Goal: Task Accomplishment & Management: Use online tool/utility

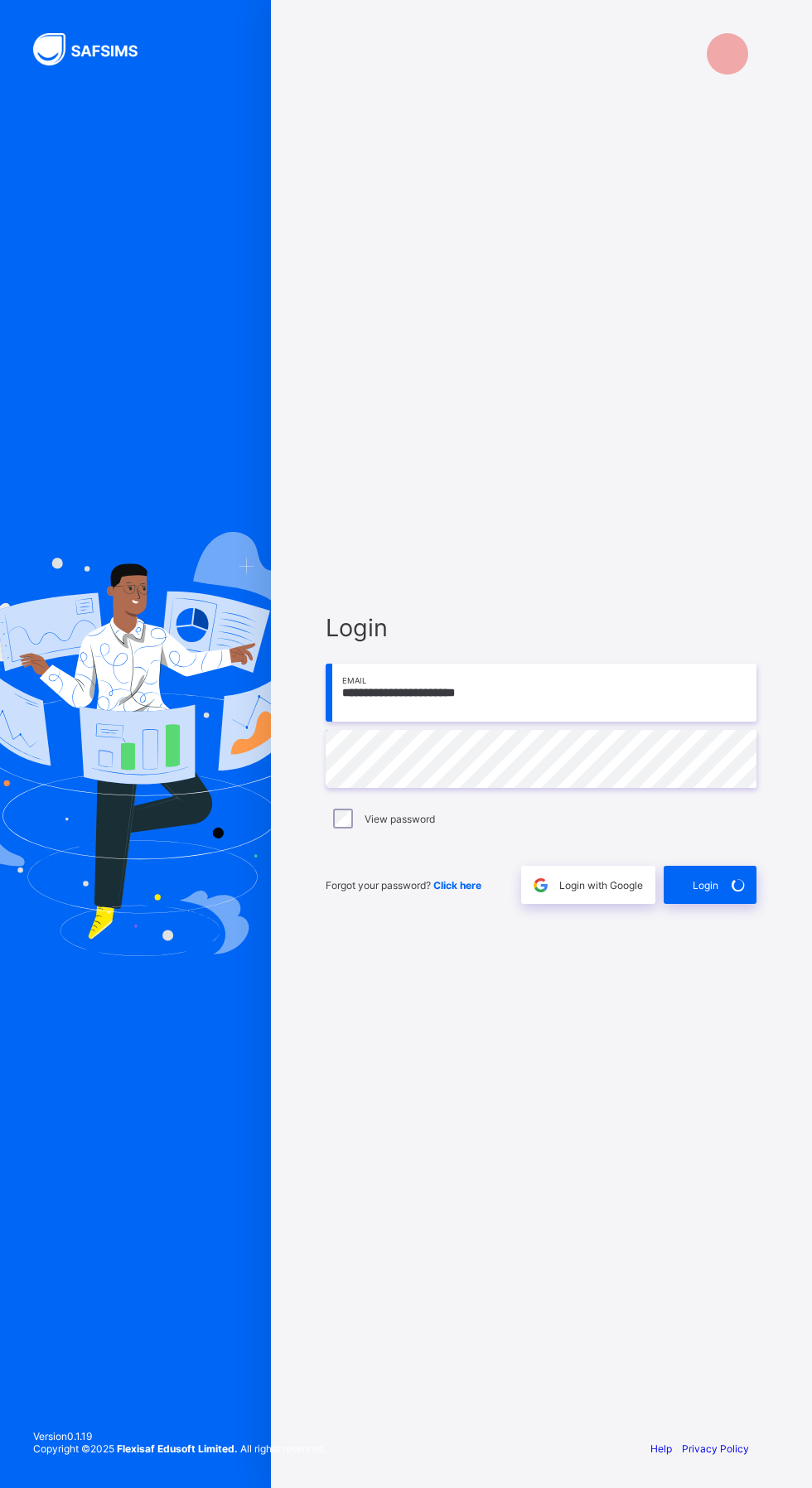
click at [706, 892] on span "Login" at bounding box center [705, 885] width 25 height 13
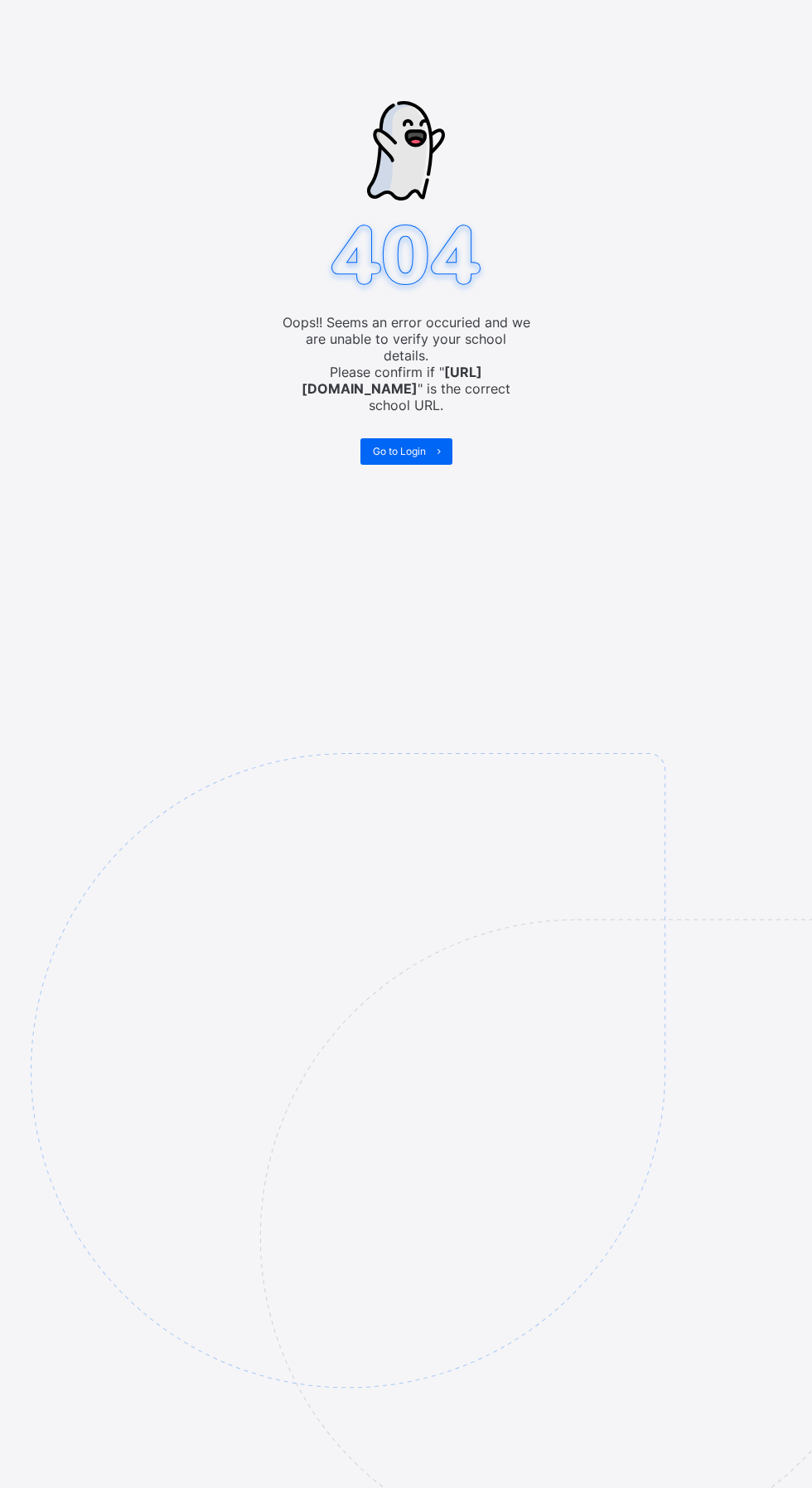
scroll to position [39, 0]
click at [406, 438] on div "Go to Login" at bounding box center [406, 451] width 92 height 26
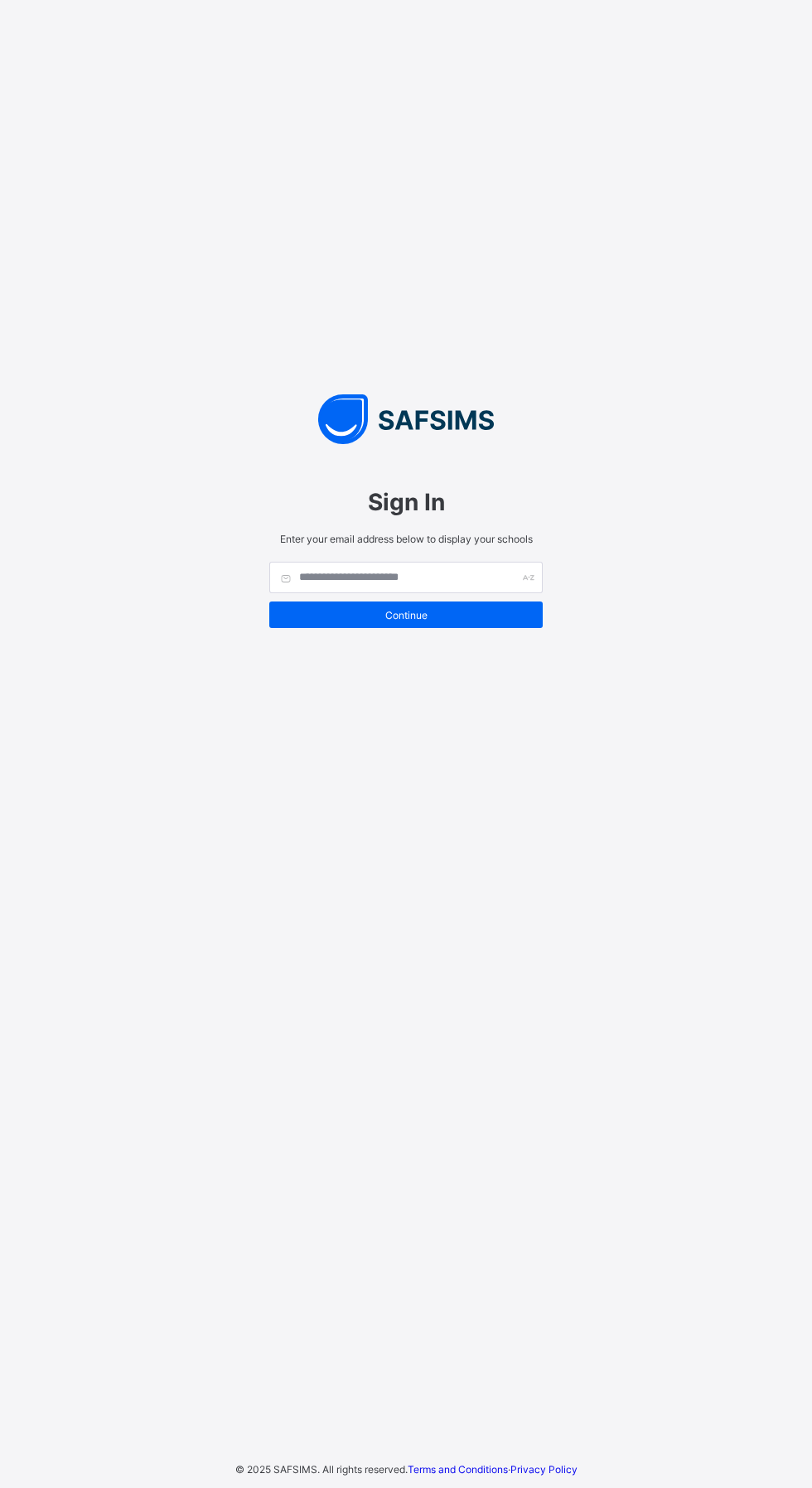
scroll to position [51, 0]
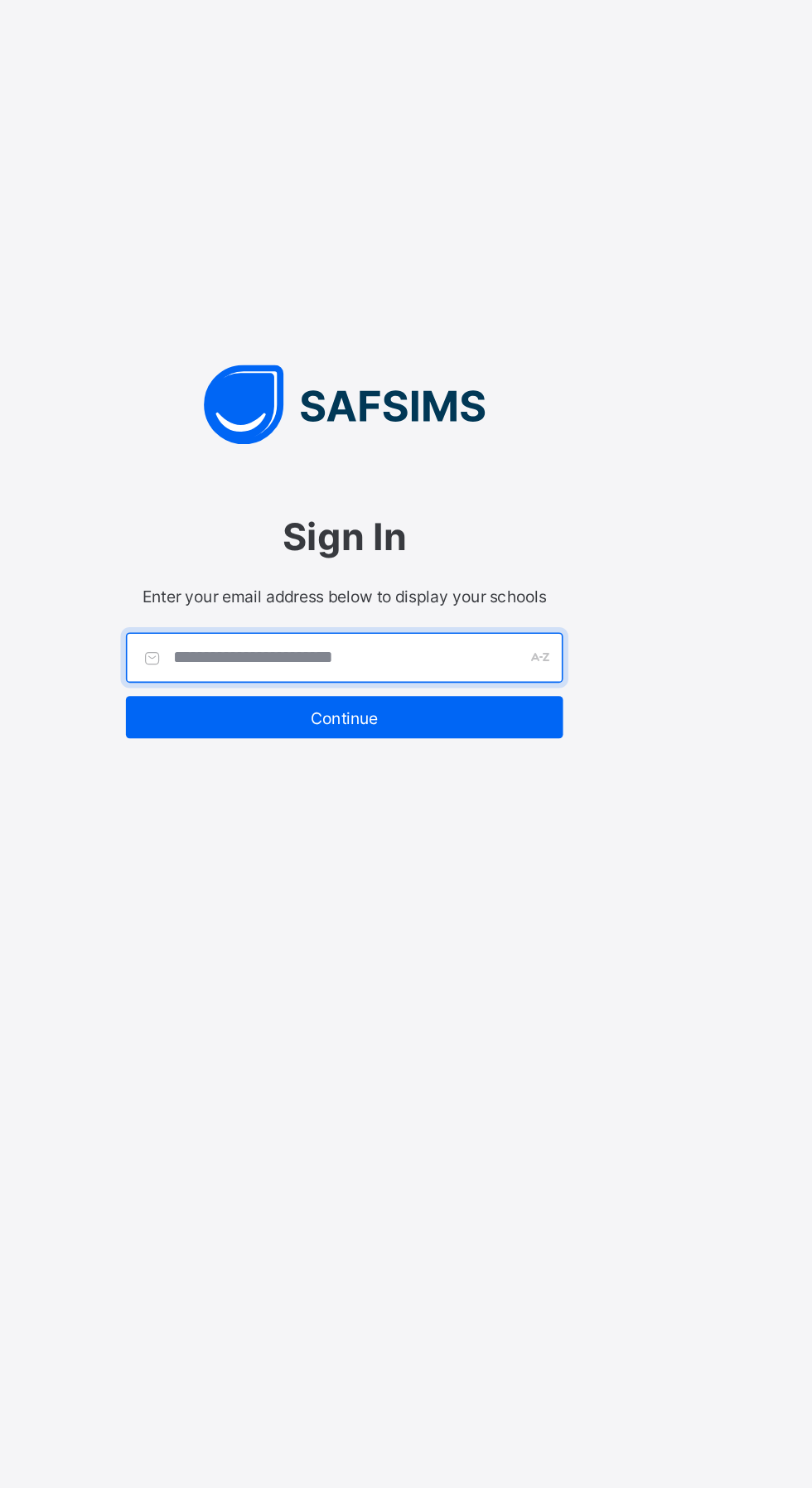
click at [442, 568] on input "text" at bounding box center [406, 578] width 274 height 31
type input "**********"
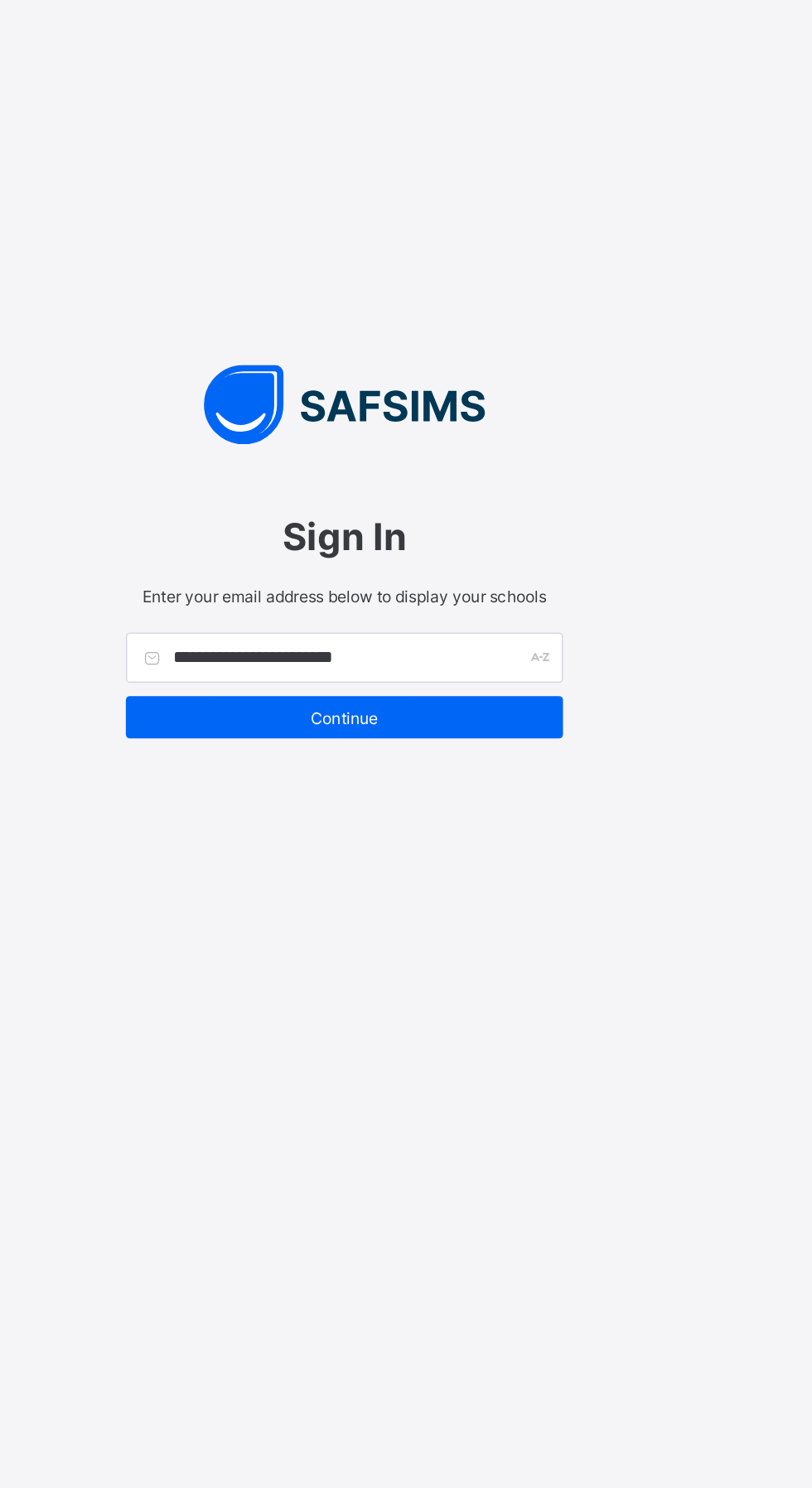
click at [416, 610] on span "Continue" at bounding box center [405, 615] width 248 height 13
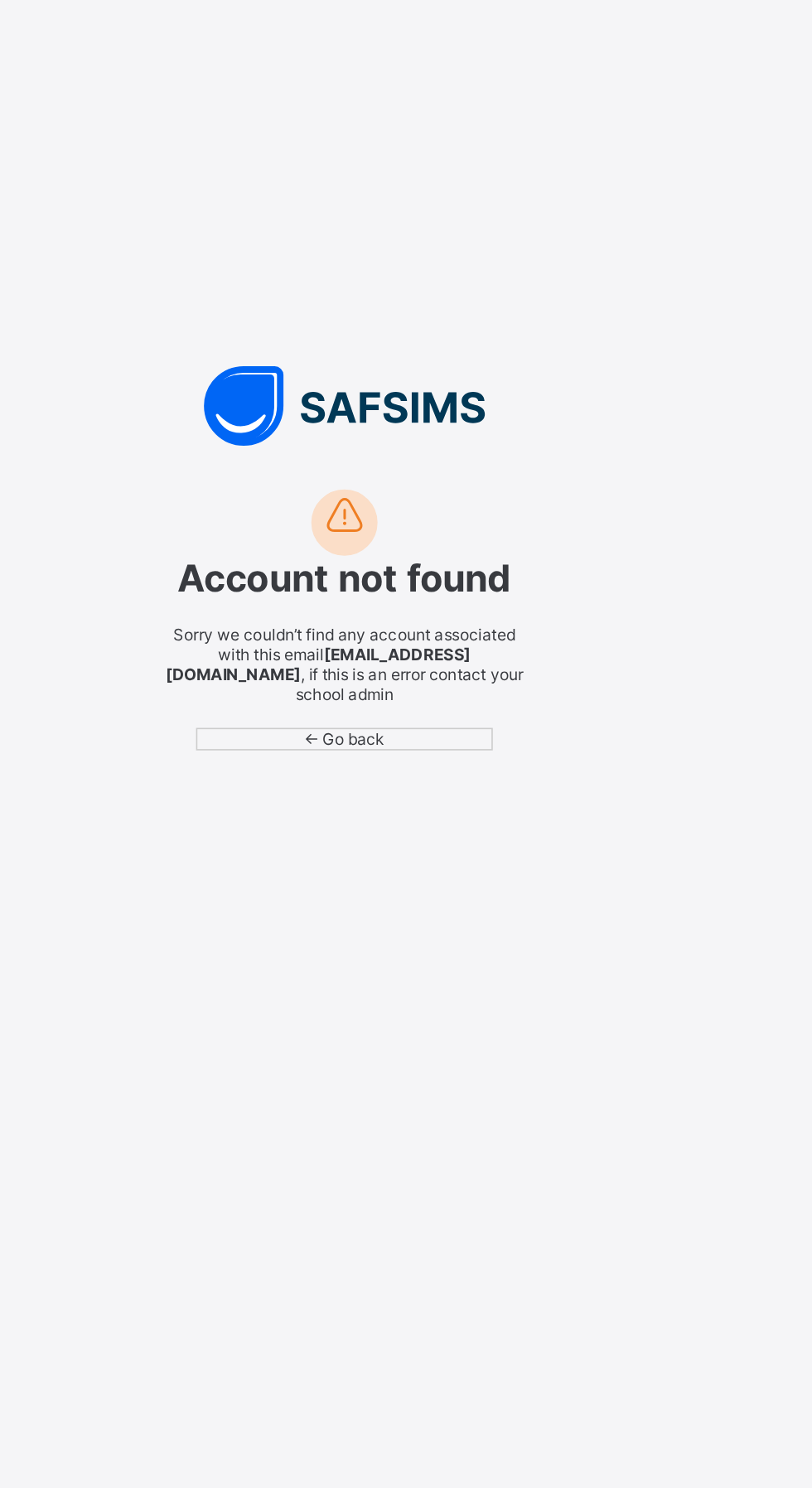
click at [389, 630] on span "← Go back" at bounding box center [407, 628] width 51 height 13
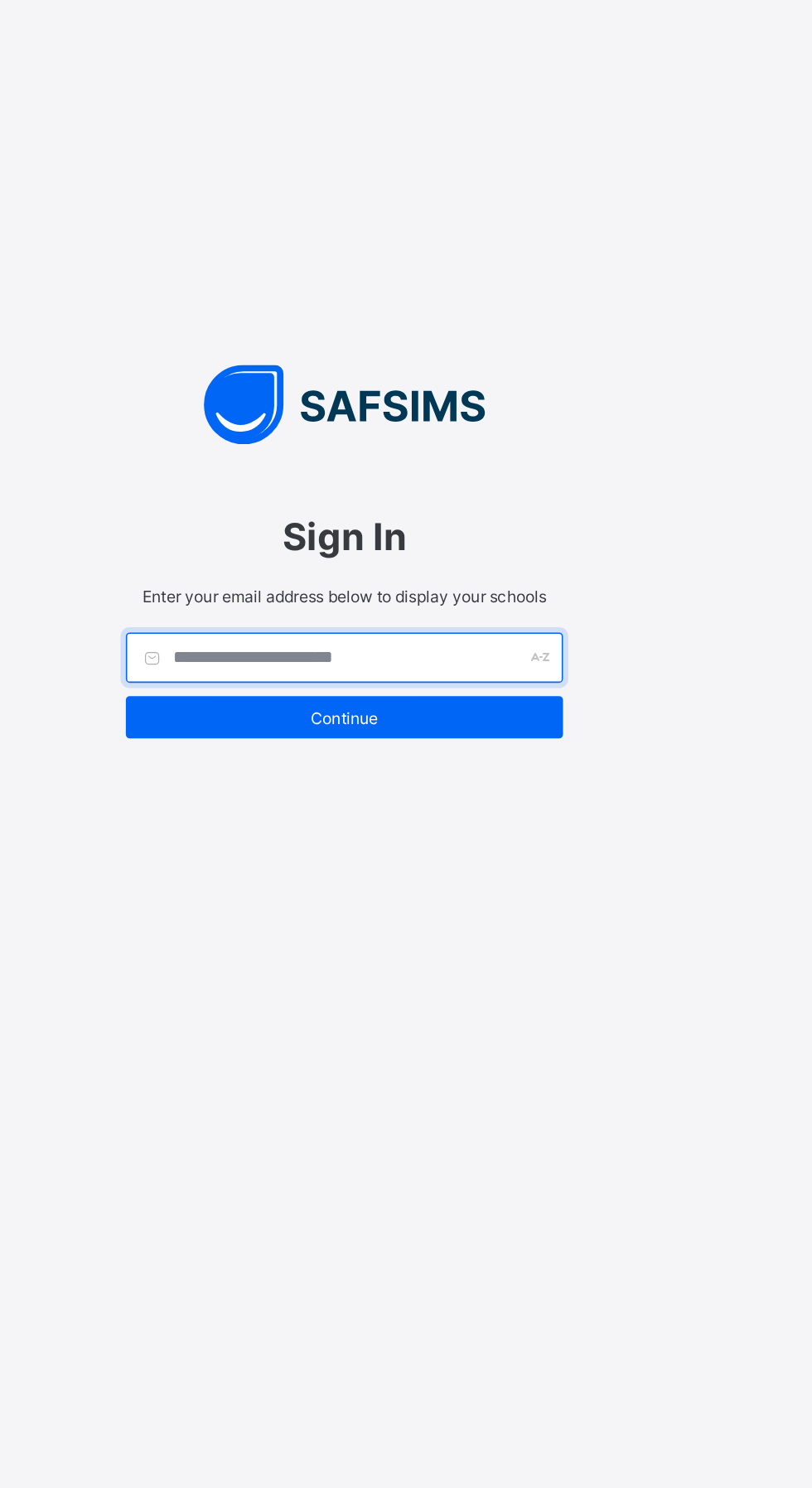
click at [434, 568] on input "text" at bounding box center [406, 578] width 274 height 31
type input "**********"
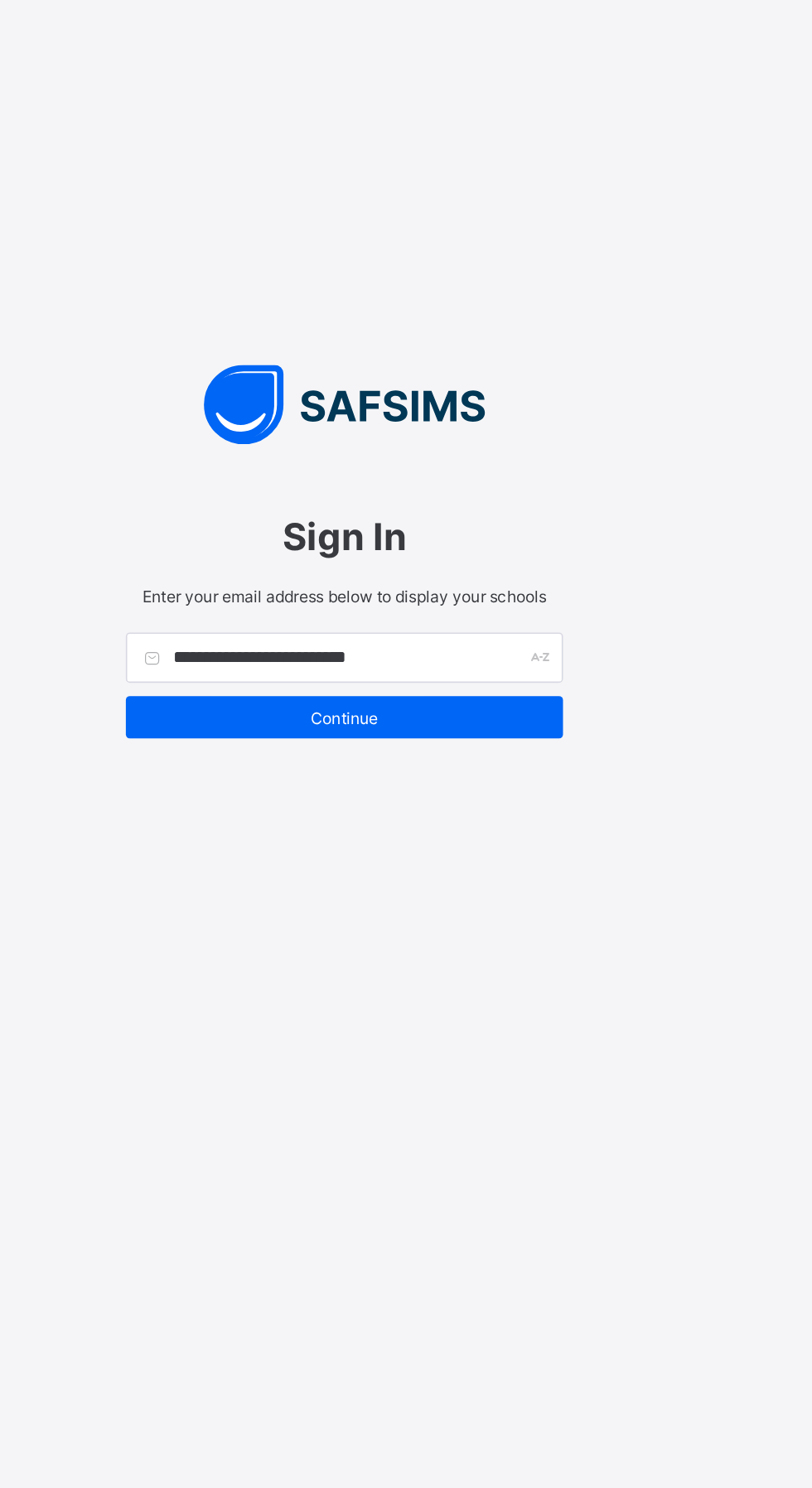
click at [430, 609] on span "Continue" at bounding box center [405, 615] width 248 height 13
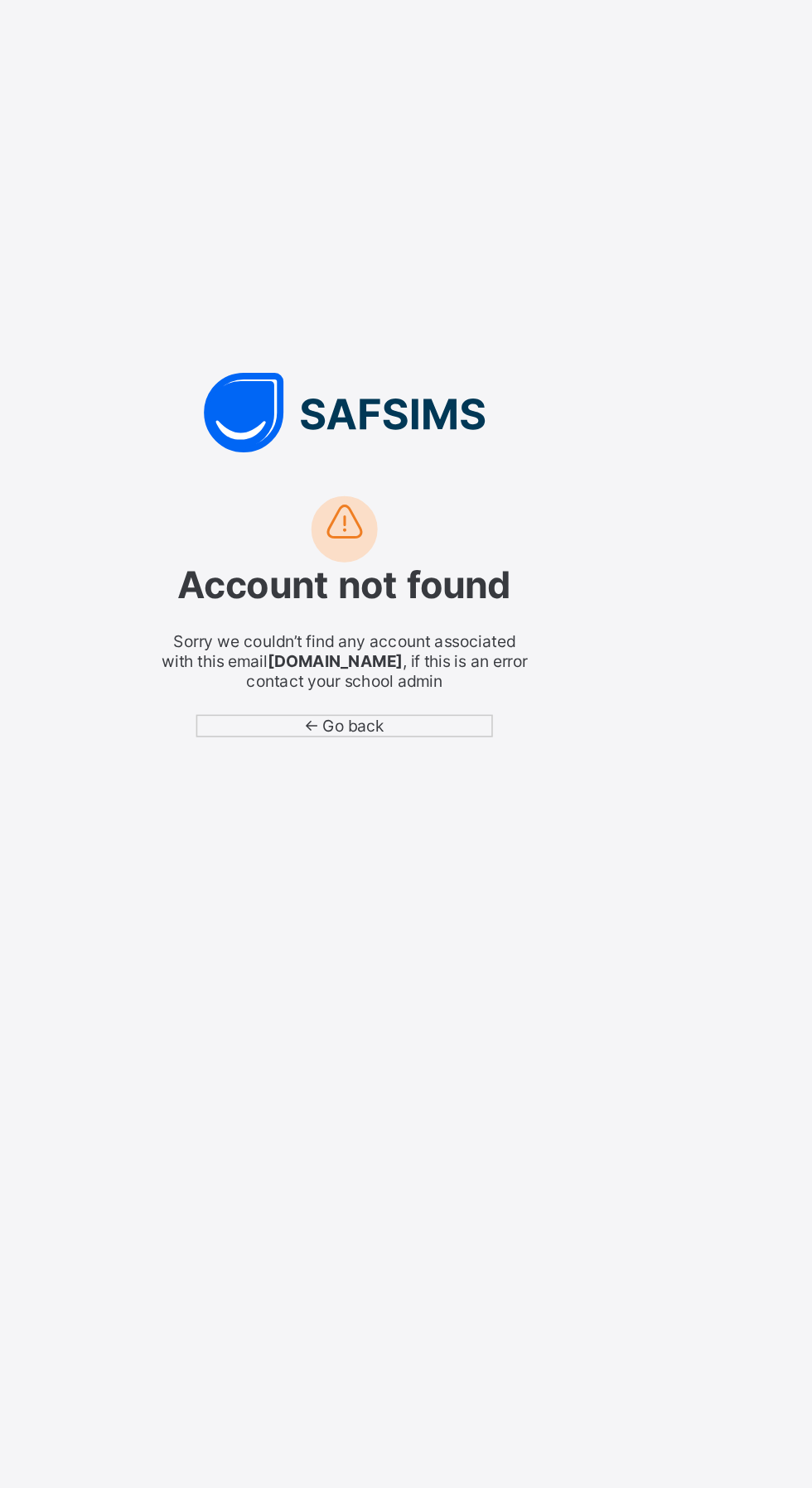
click at [376, 627] on div "← Go back" at bounding box center [405, 620] width 185 height 14
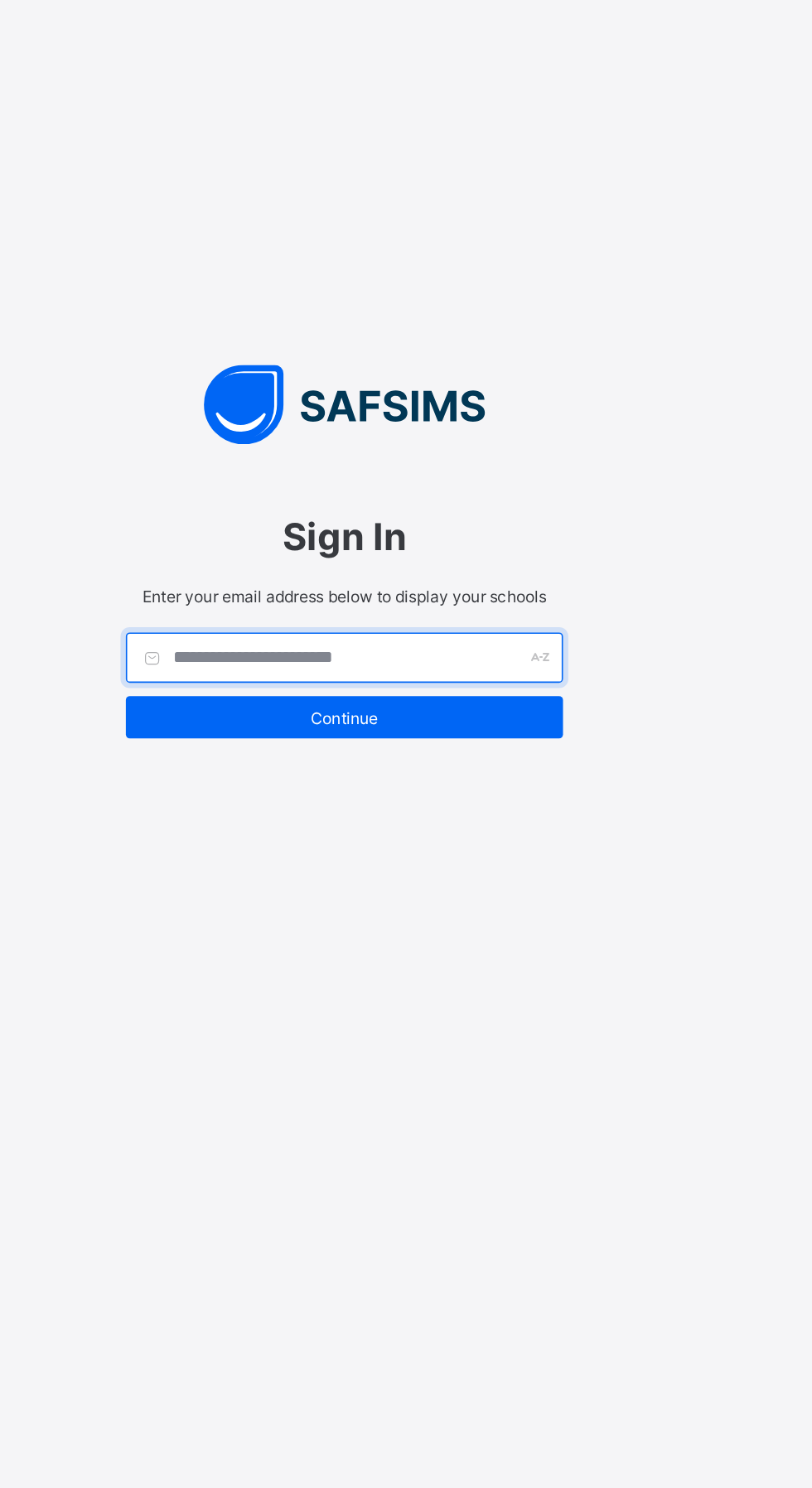
click at [450, 568] on input "text" at bounding box center [406, 578] width 274 height 31
type input "**********"
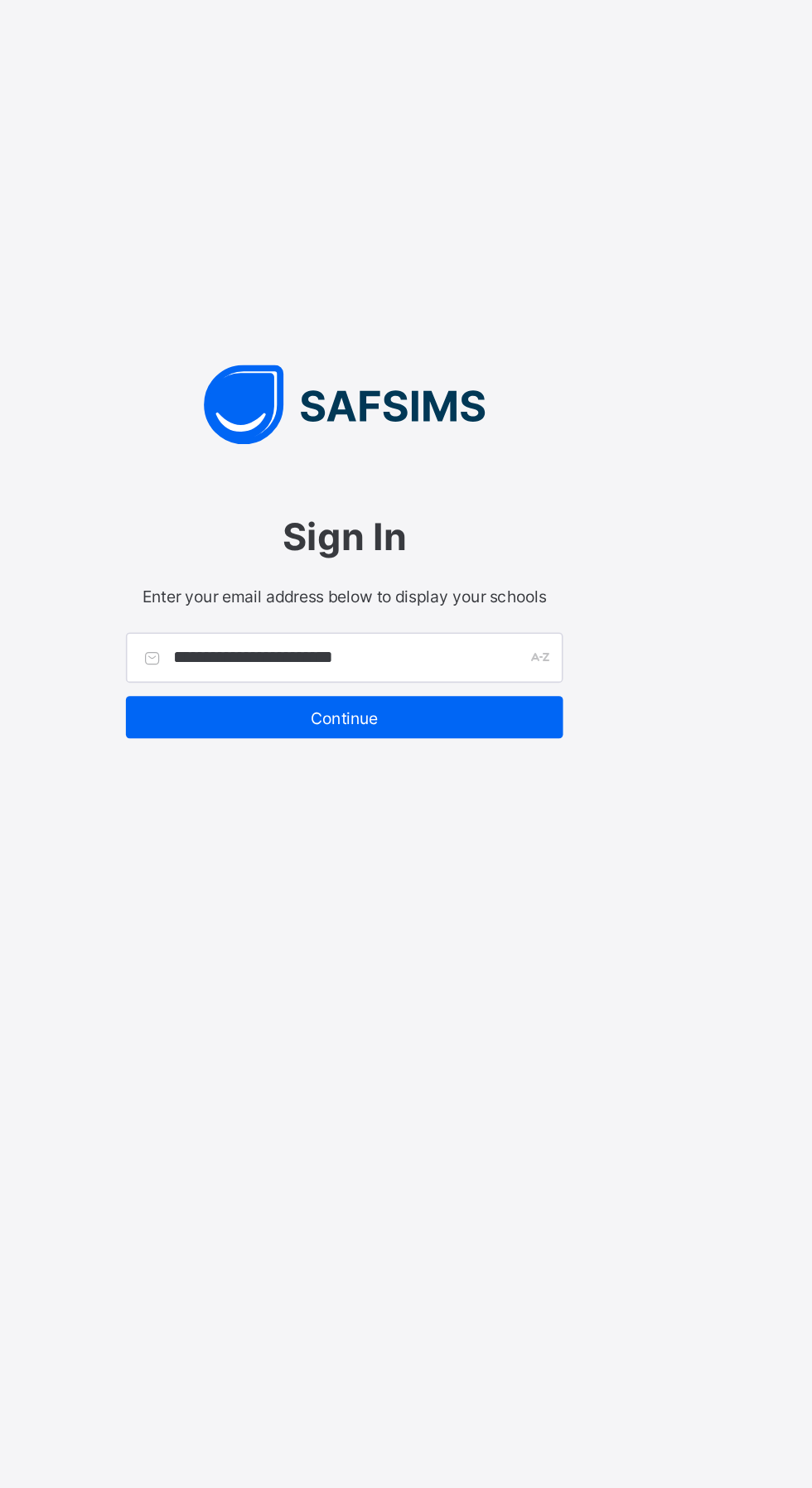
click at [526, 568] on div "**********" at bounding box center [406, 578] width 274 height 31
click at [419, 609] on span "Continue" at bounding box center [405, 615] width 248 height 13
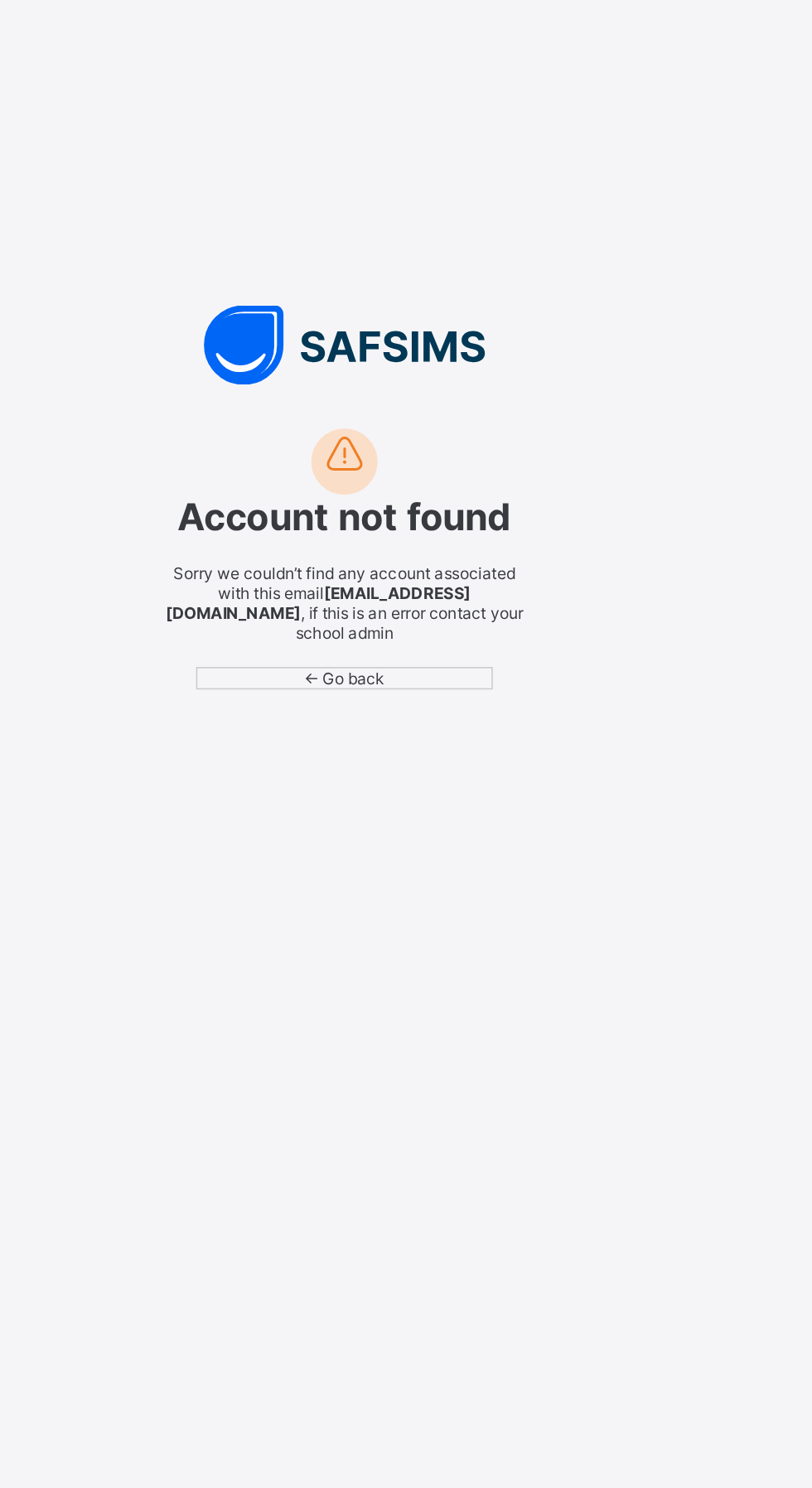
scroll to position [0, 0]
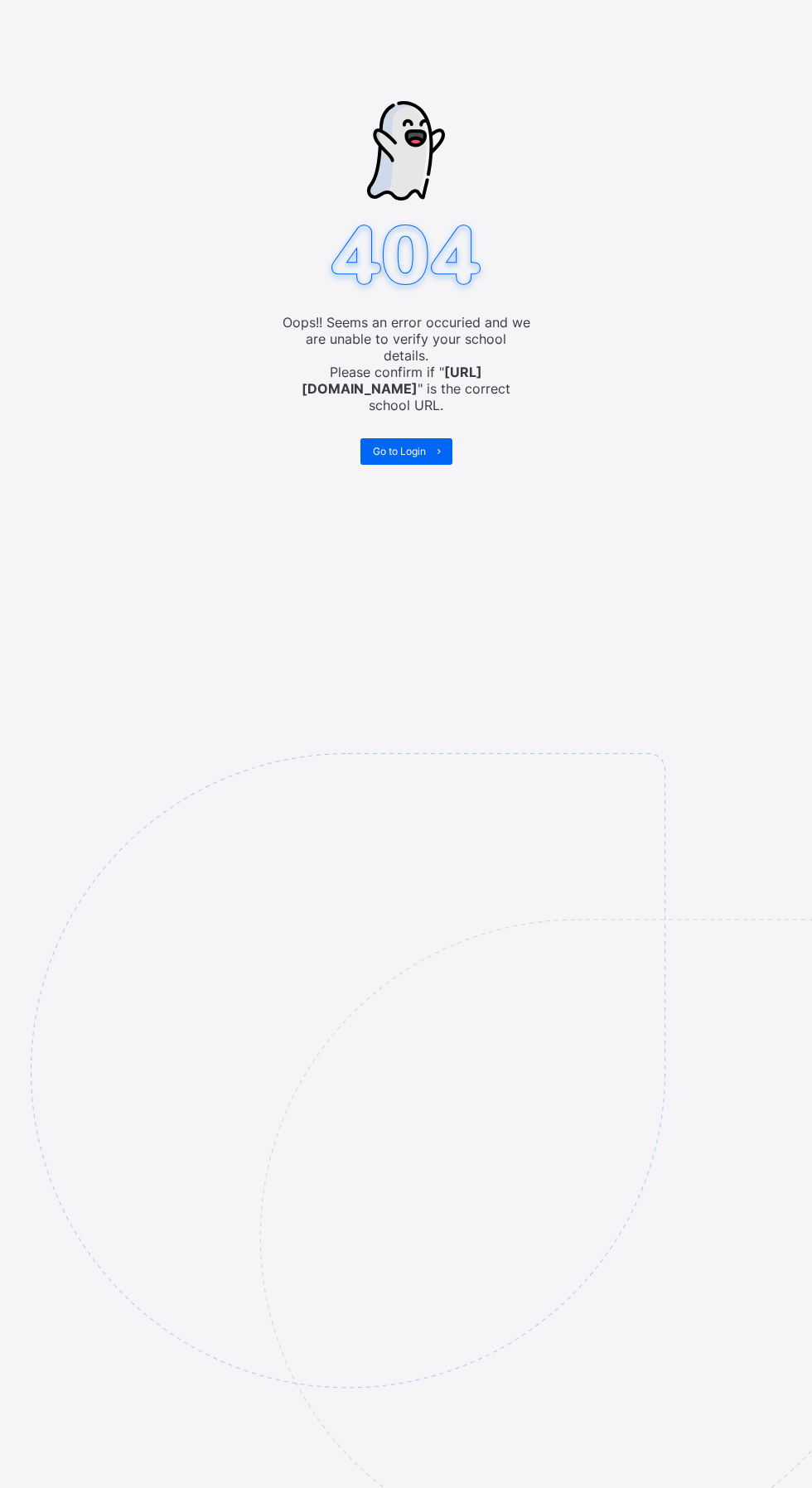
click at [415, 445] on span "Go to Login" at bounding box center [399, 451] width 53 height 13
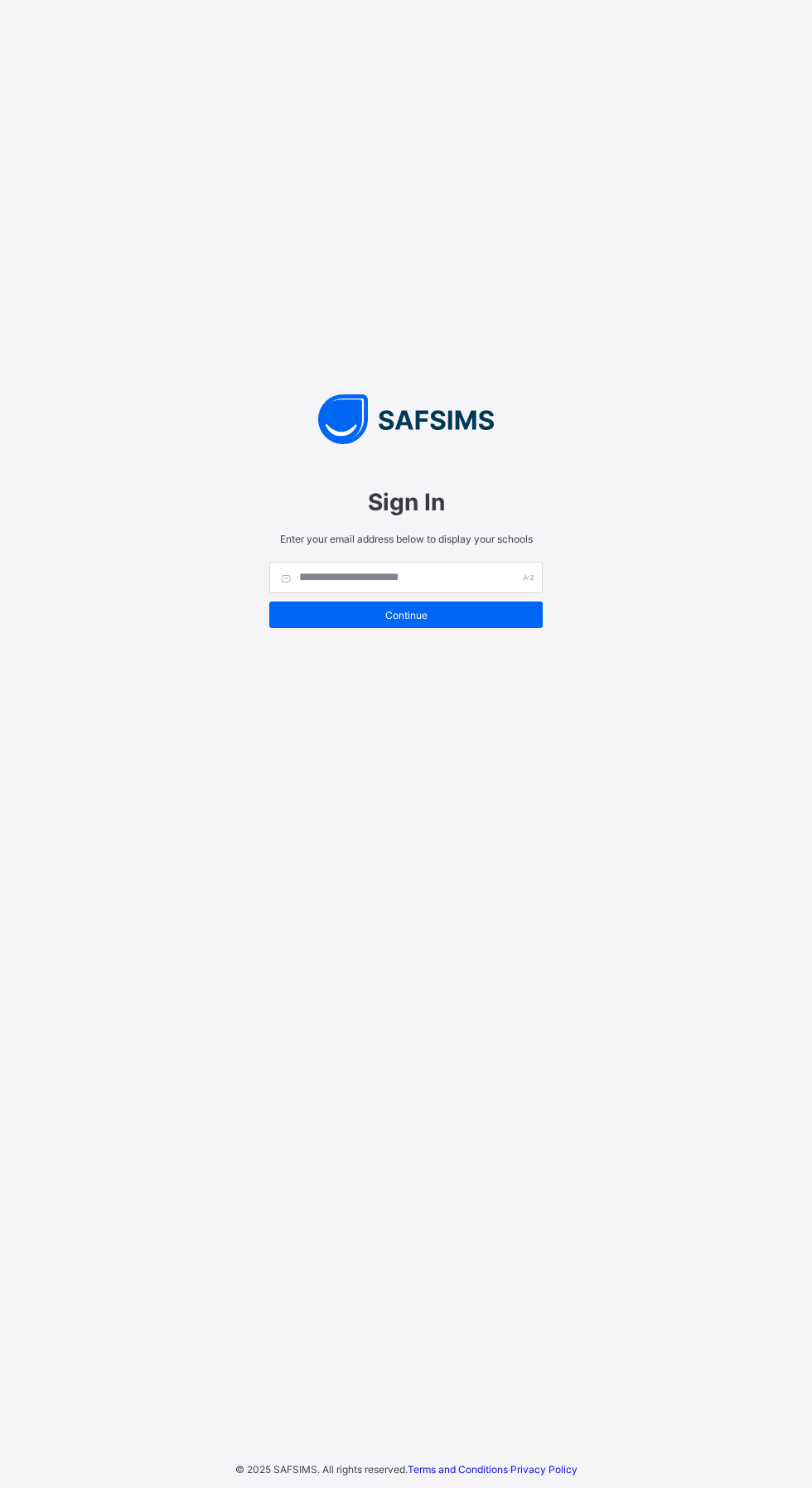
click at [361, 441] on img at bounding box center [406, 419] width 307 height 50
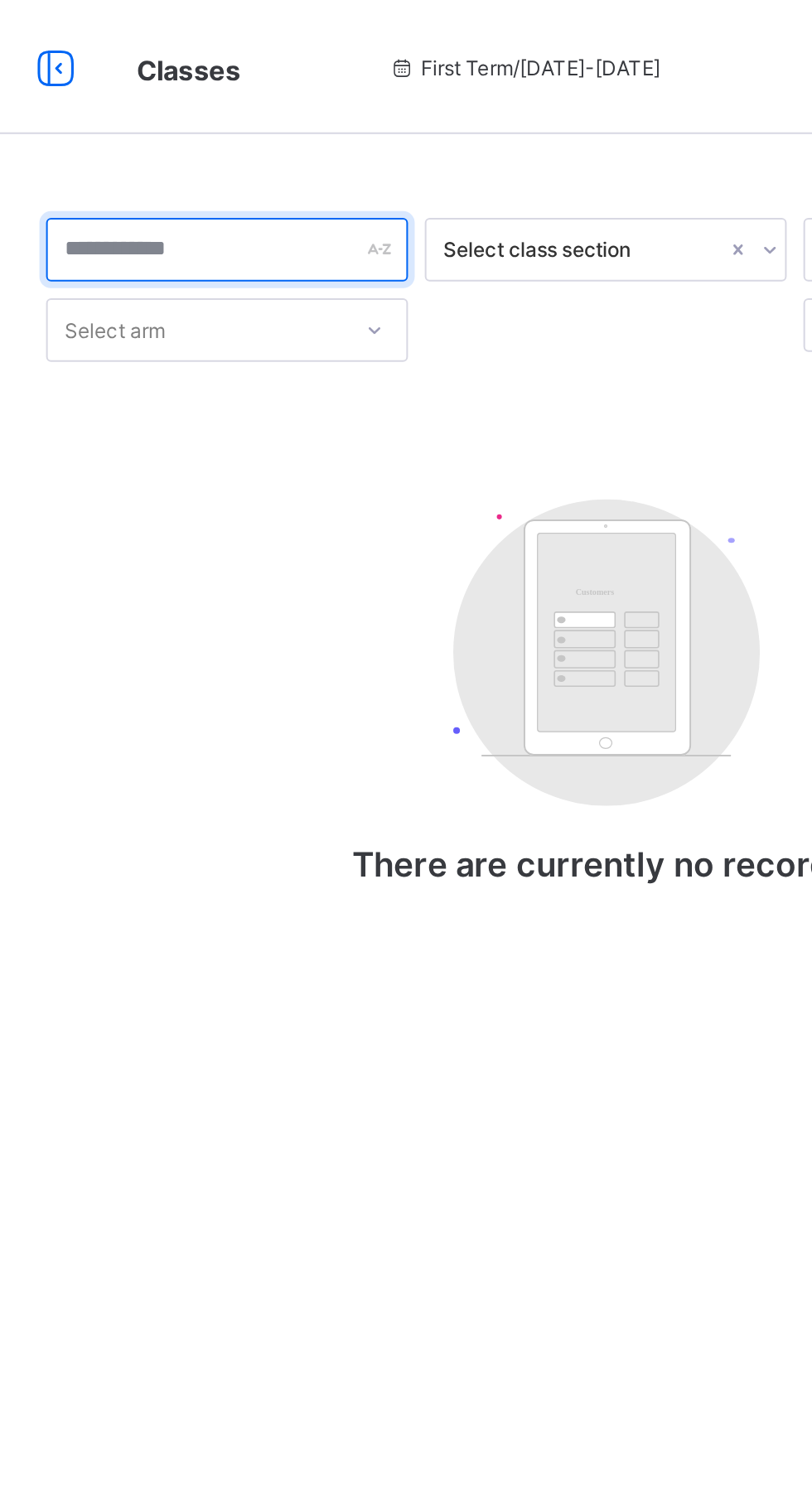
click at [393, 125] on div at bounding box center [318, 124] width 178 height 31
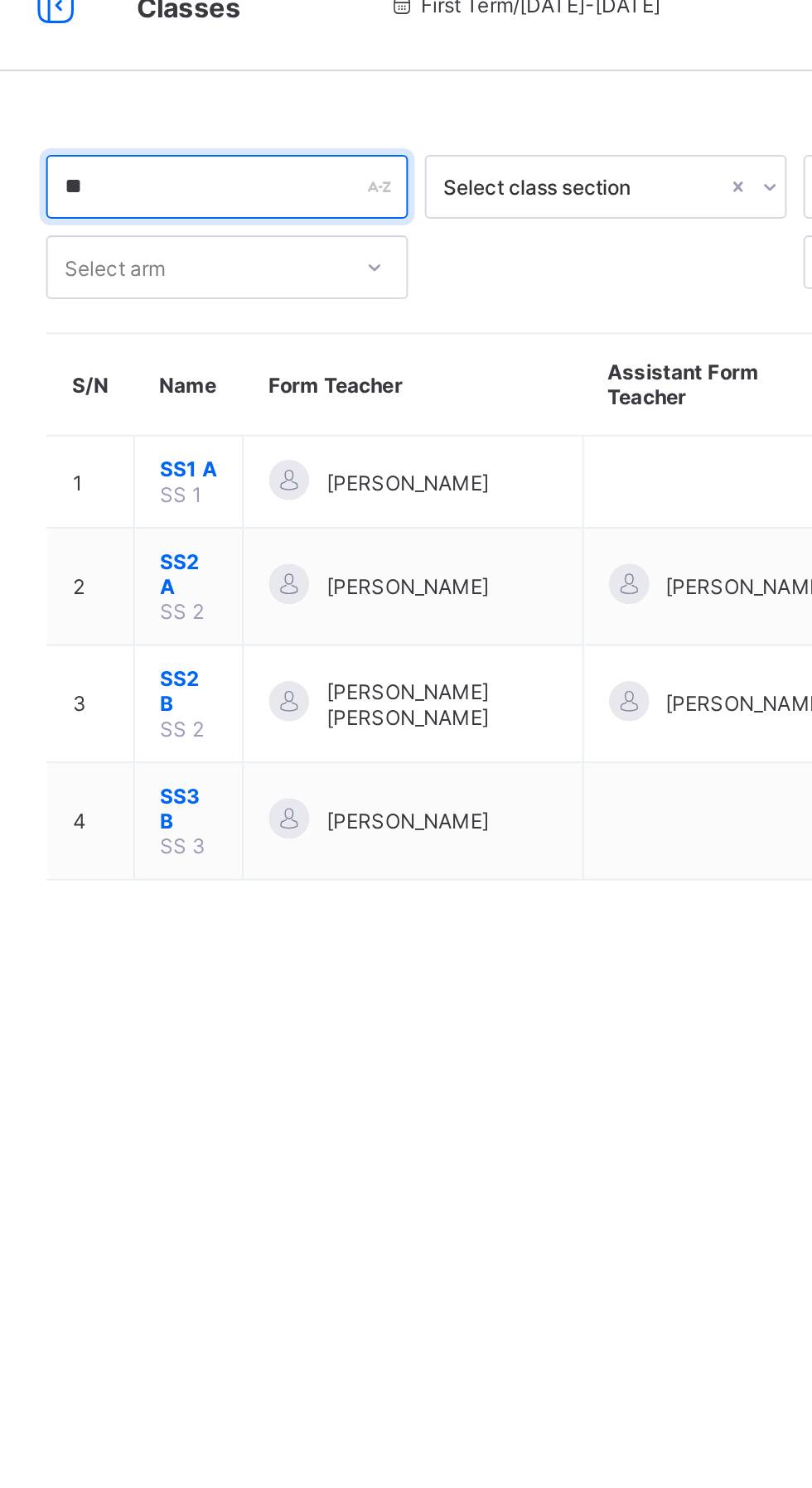
type input "**"
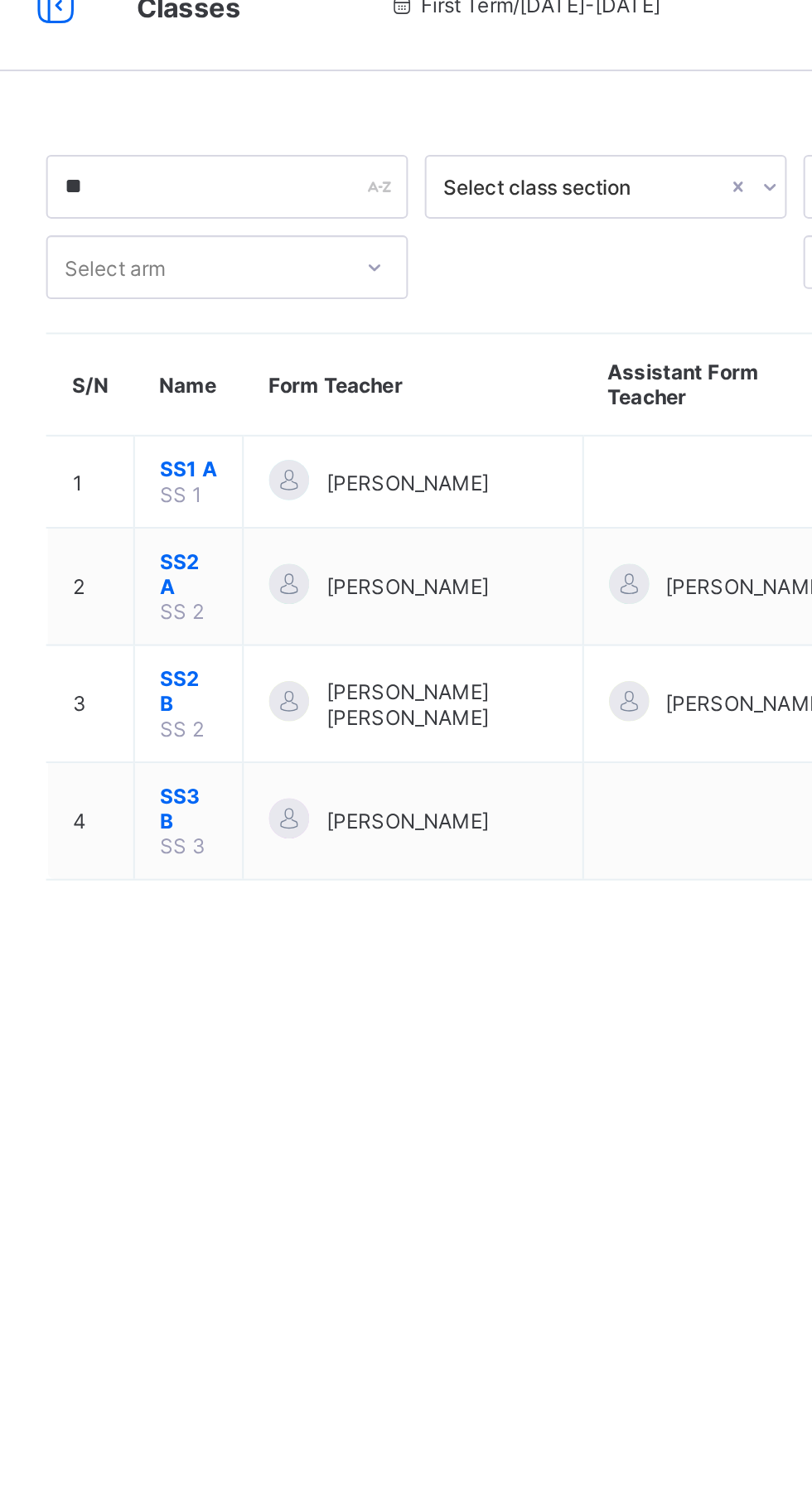
click at [444, 325] on span "ADAMU ABUBAKAR SADIQ" at bounding box center [407, 321] width 80 height 13
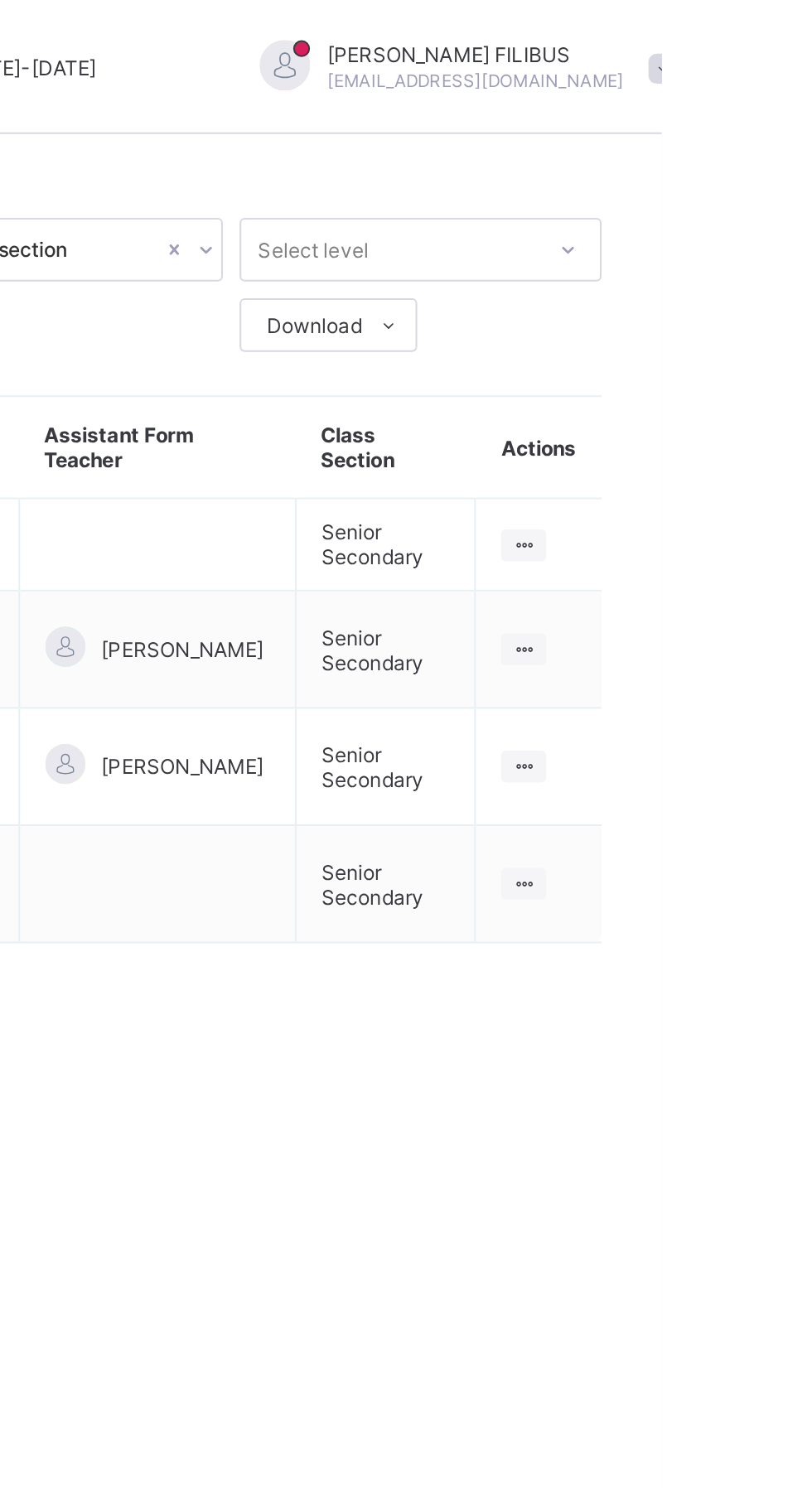
click at [747, 317] on icon at bounding box center [743, 321] width 14 height 13
click at [0, 0] on div "View Class" at bounding box center [0, 0] width 0 height 0
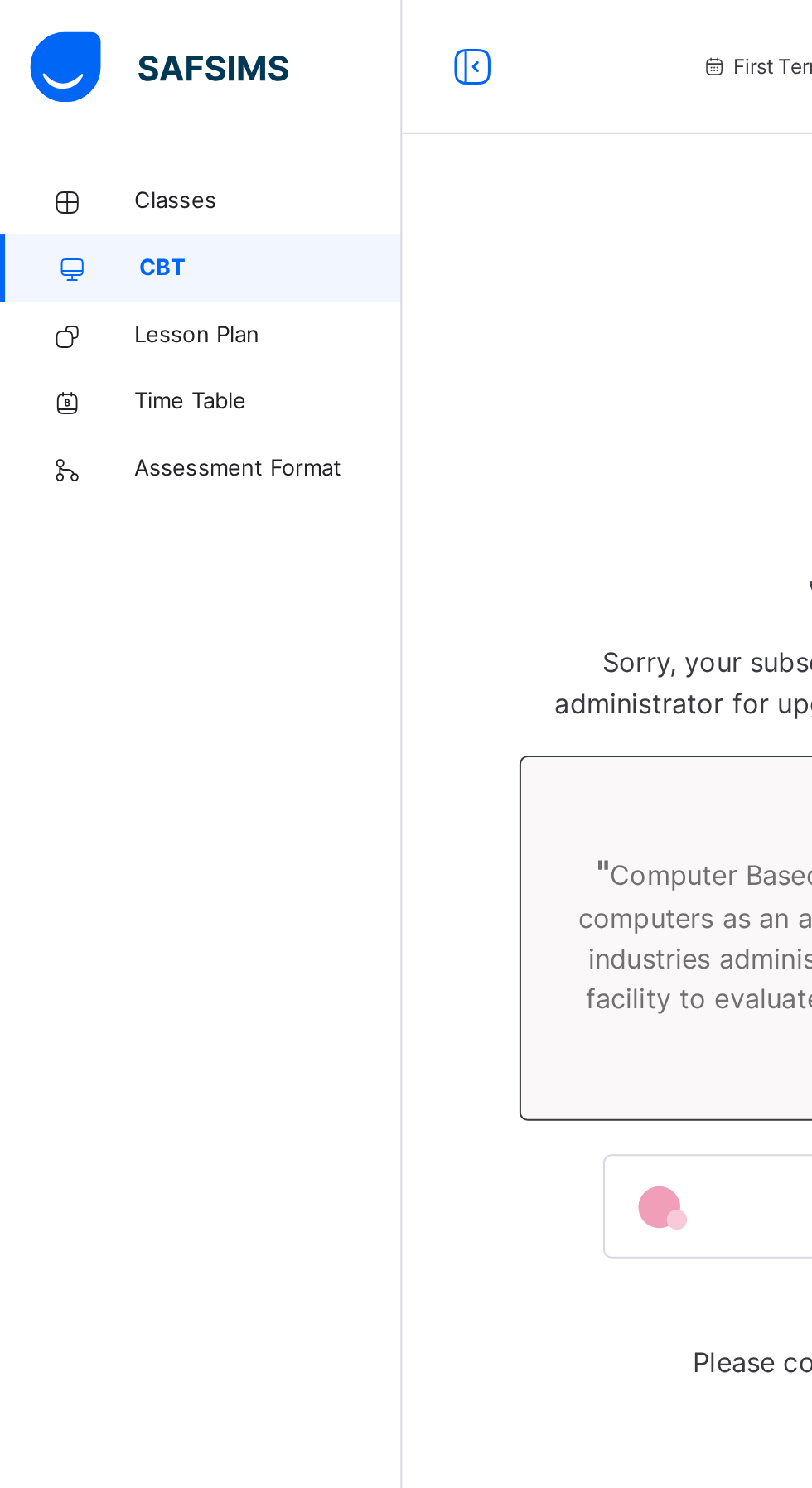
click at [105, 92] on span "Classes" at bounding box center [132, 99] width 132 height 17
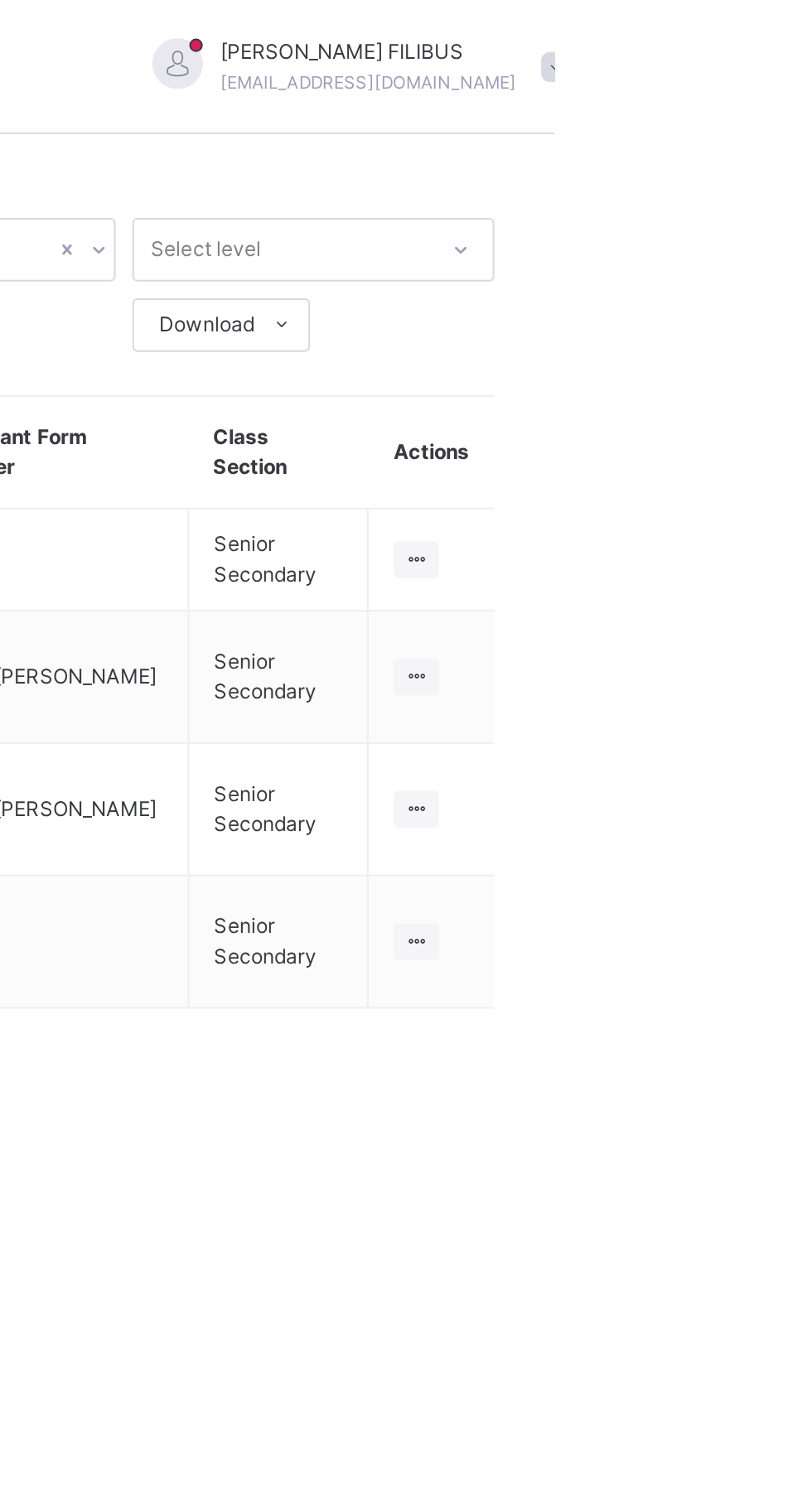
click at [743, 334] on icon at bounding box center [743, 334] width 14 height 13
click at [0, 0] on div "View Class" at bounding box center [0, 0] width 0 height 0
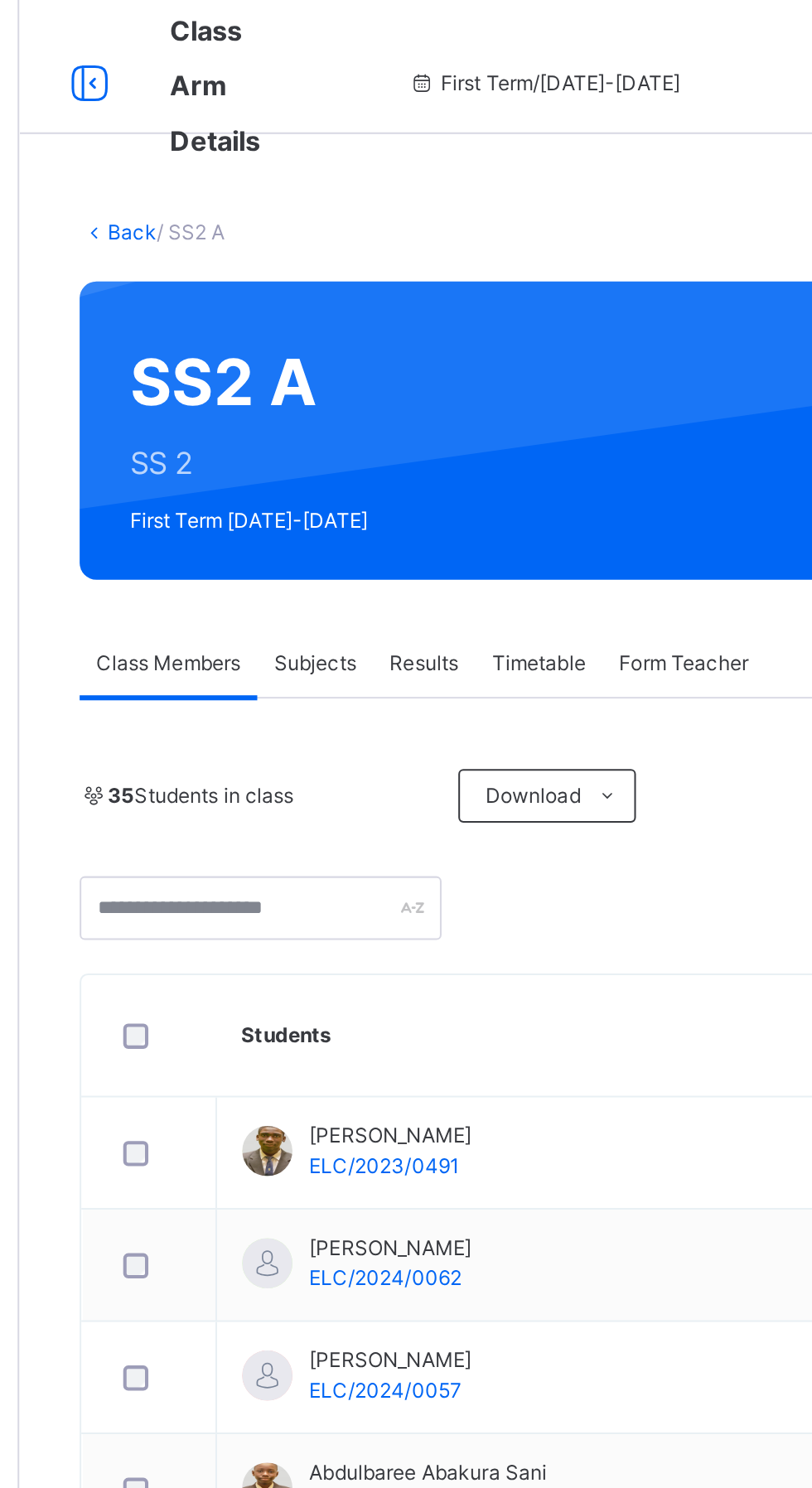
click at [345, 334] on span "Subjects" at bounding box center [344, 328] width 40 height 15
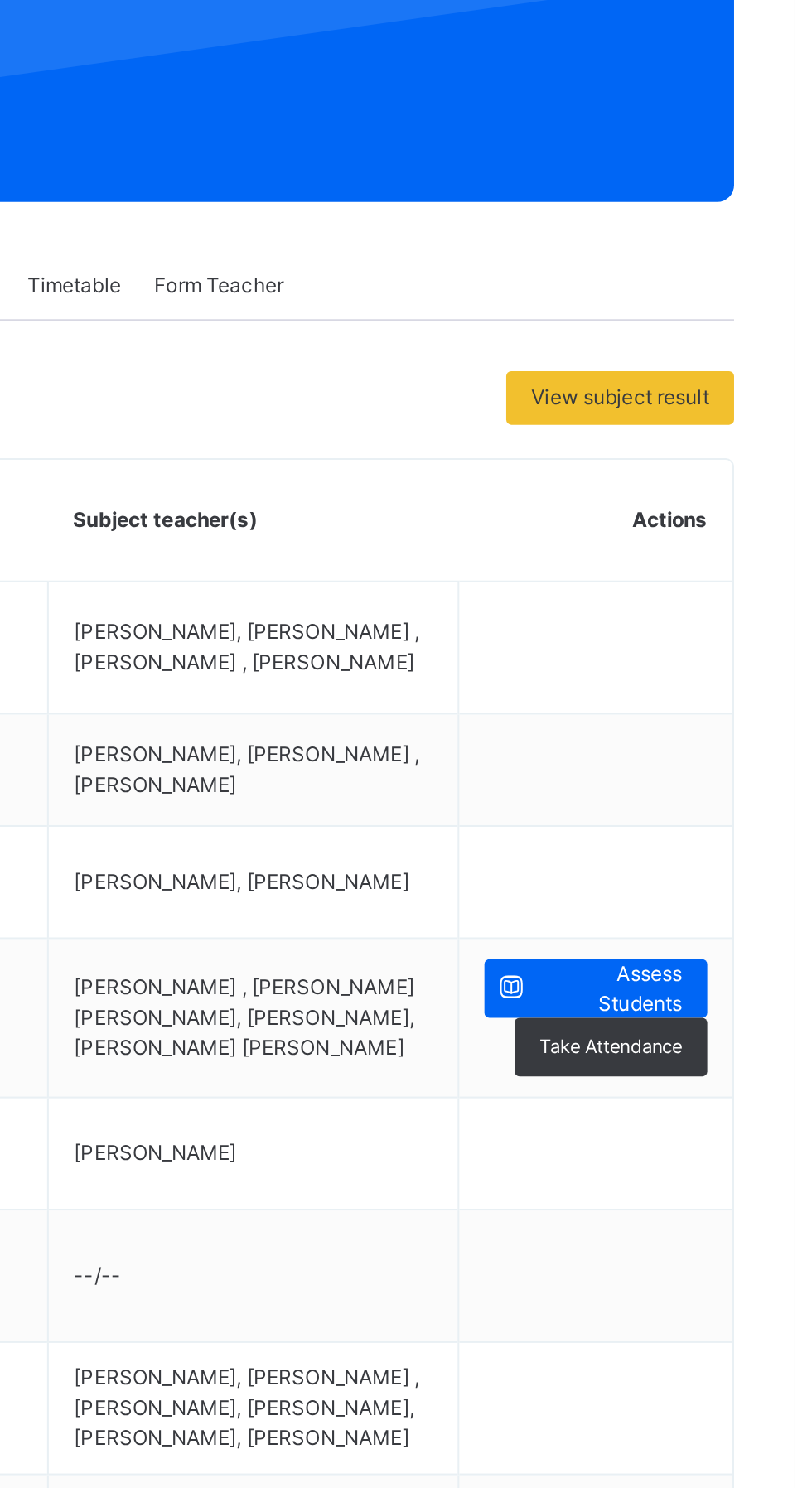
click at [718, 661] on span "Assess Students" at bounding box center [721, 676] width 72 height 29
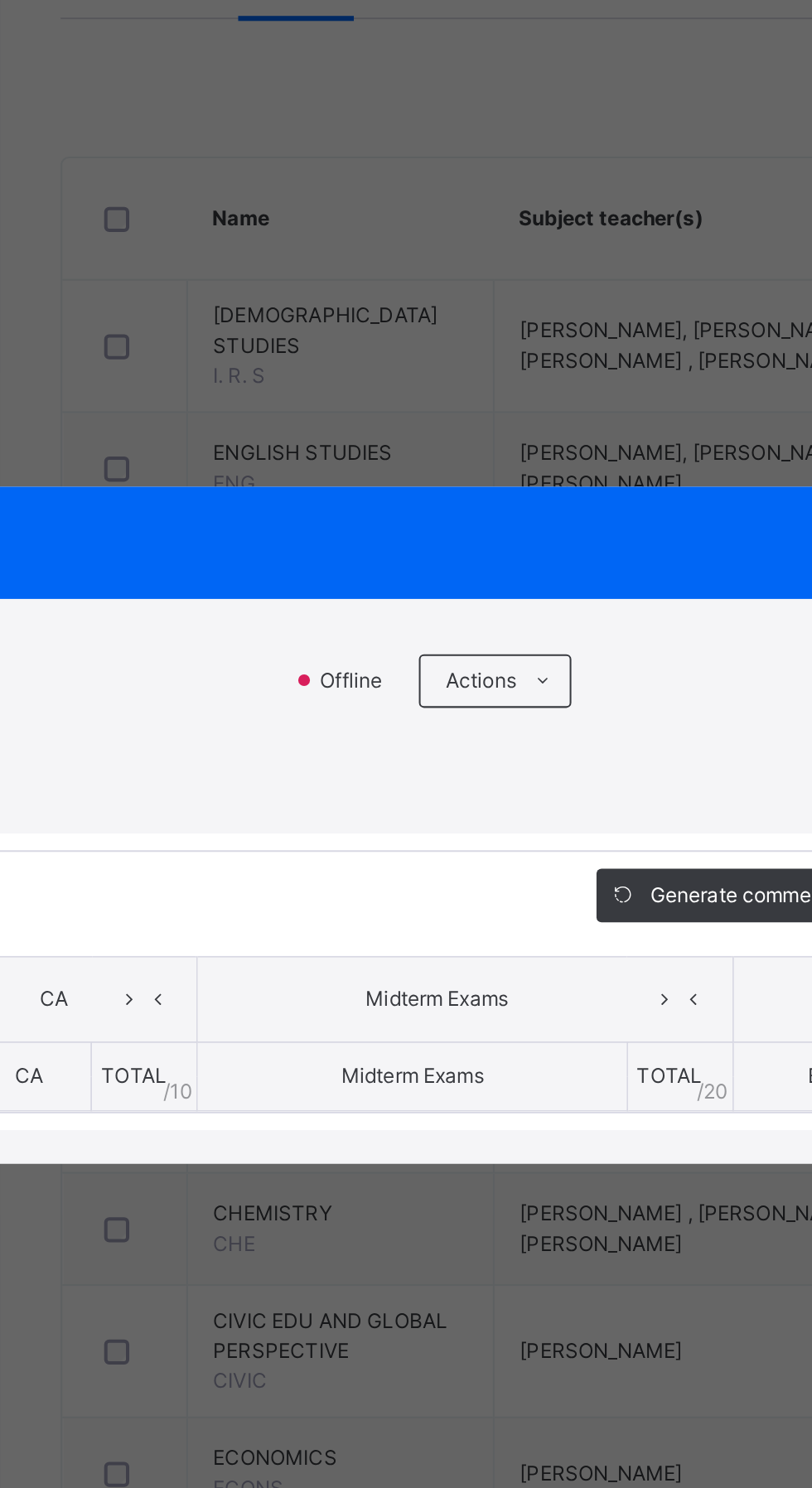
click at [500, 675] on div "RECORD BOOK × SS2 A : FMATHS Offline Actions Download Empty Score Sheet Upload/…" at bounding box center [406, 744] width 812 height 1488
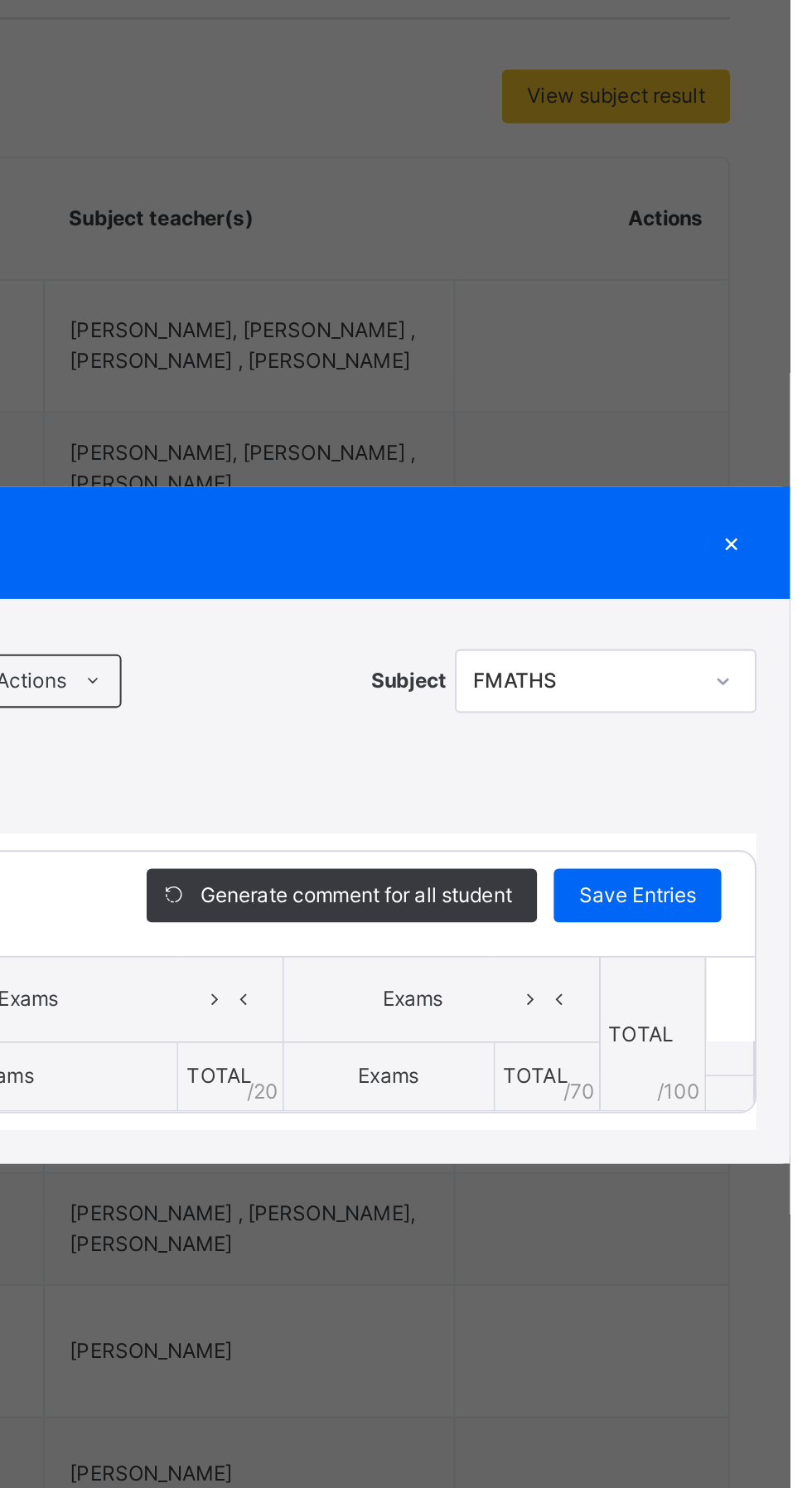
click at [733, 659] on div "RECORD BOOK × SS2 A : FMATHS Offline Actions Download Empty Score Sheet Upload/…" at bounding box center [406, 744] width 812 height 1488
click at [739, 664] on div "RECORD BOOK × SS2 A : FMATHS Offline Actions Download Empty Score Sheet Upload/…" at bounding box center [406, 744] width 812 height 1488
click at [728, 667] on div "RECORD BOOK × SS2 A : FMATHS Offline Actions Download Empty Score Sheet Upload/…" at bounding box center [406, 744] width 812 height 1488
click at [733, 658] on div "RECORD BOOK × SS2 A : FMATHS Offline Actions Download Empty Score Sheet Upload/…" at bounding box center [406, 744] width 812 height 1488
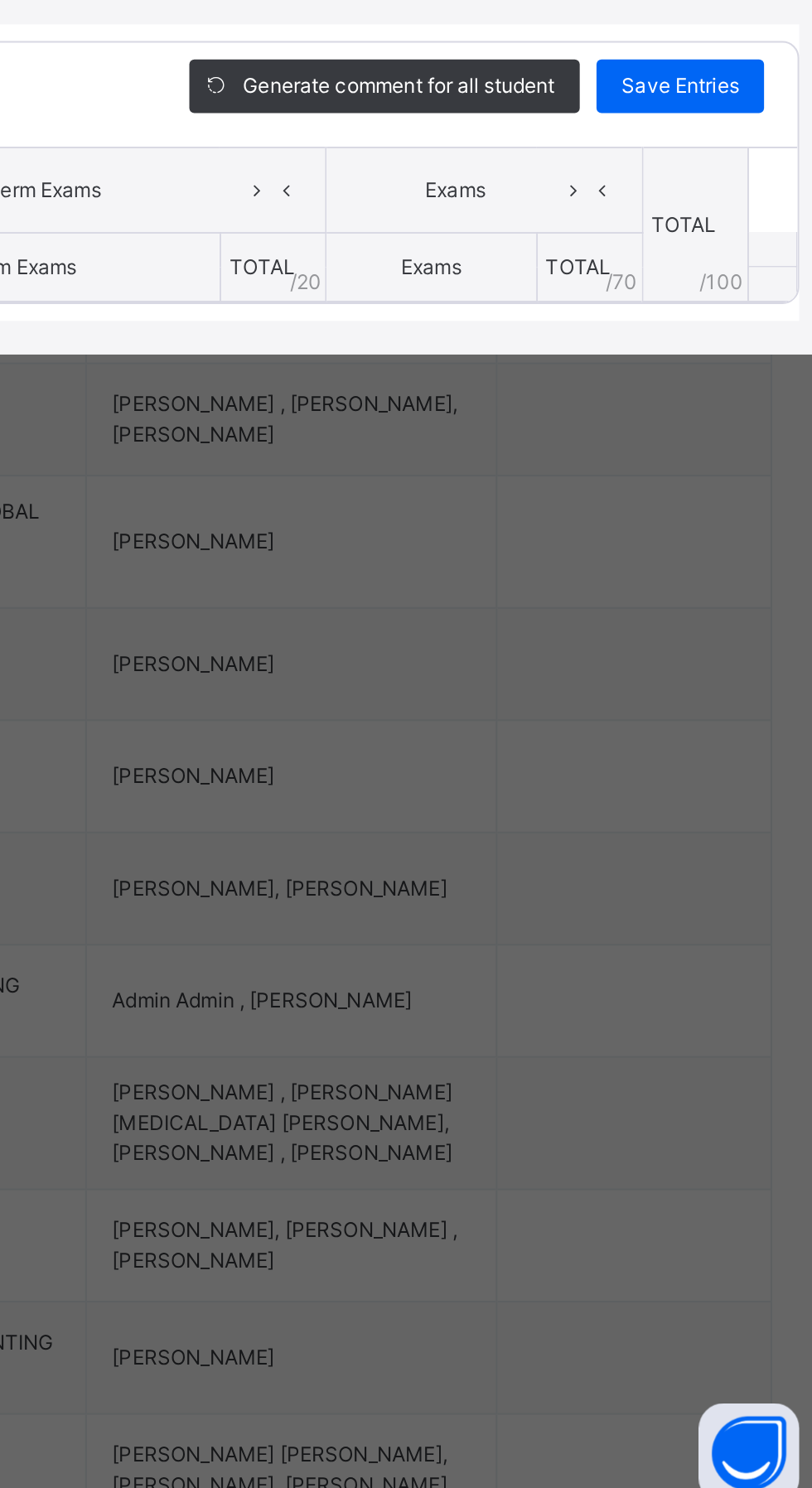
click at [534, 843] on icon at bounding box center [527, 830] width 14 height 25
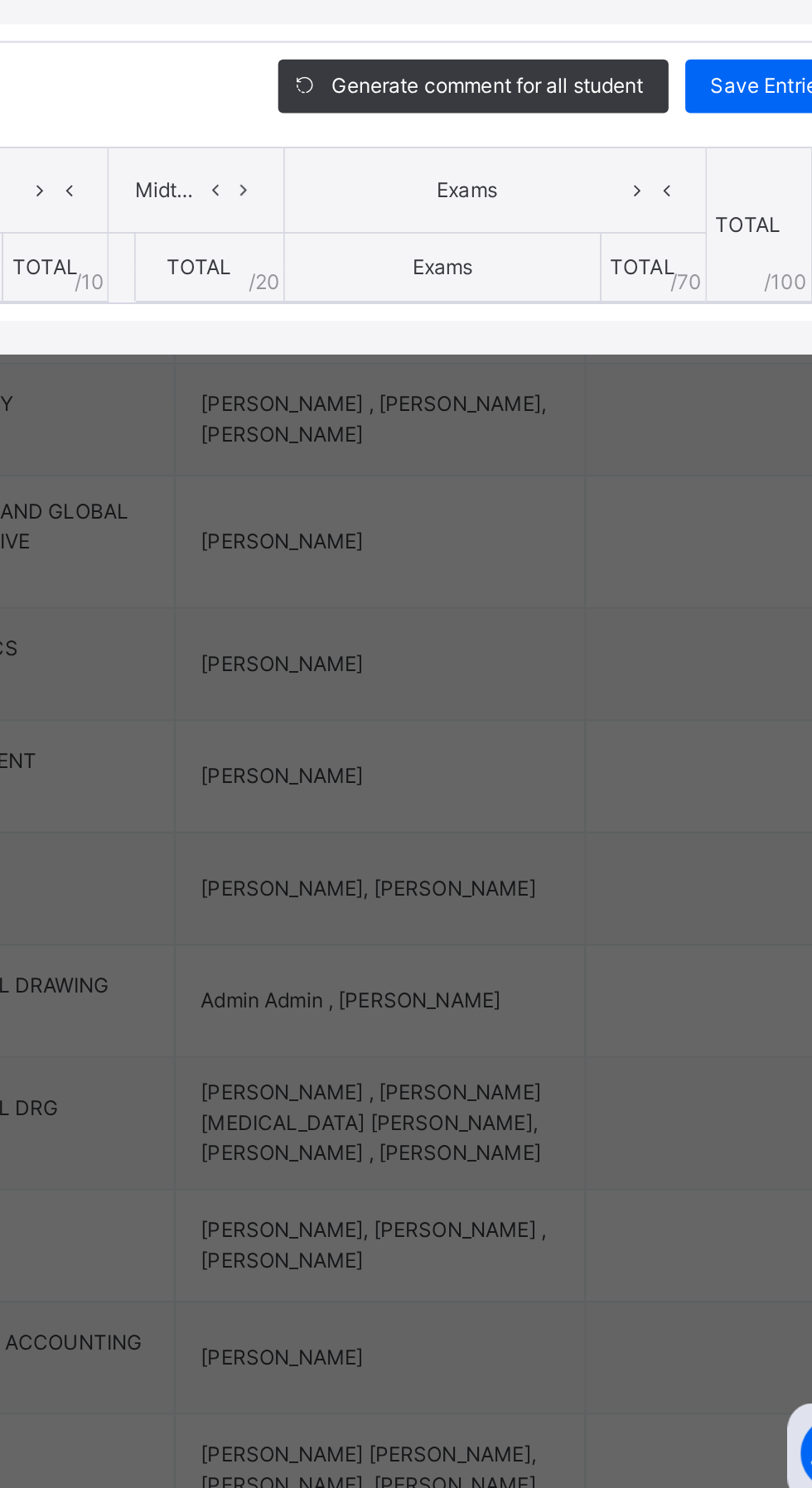
click at [382, 843] on icon at bounding box center [376, 830] width 14 height 25
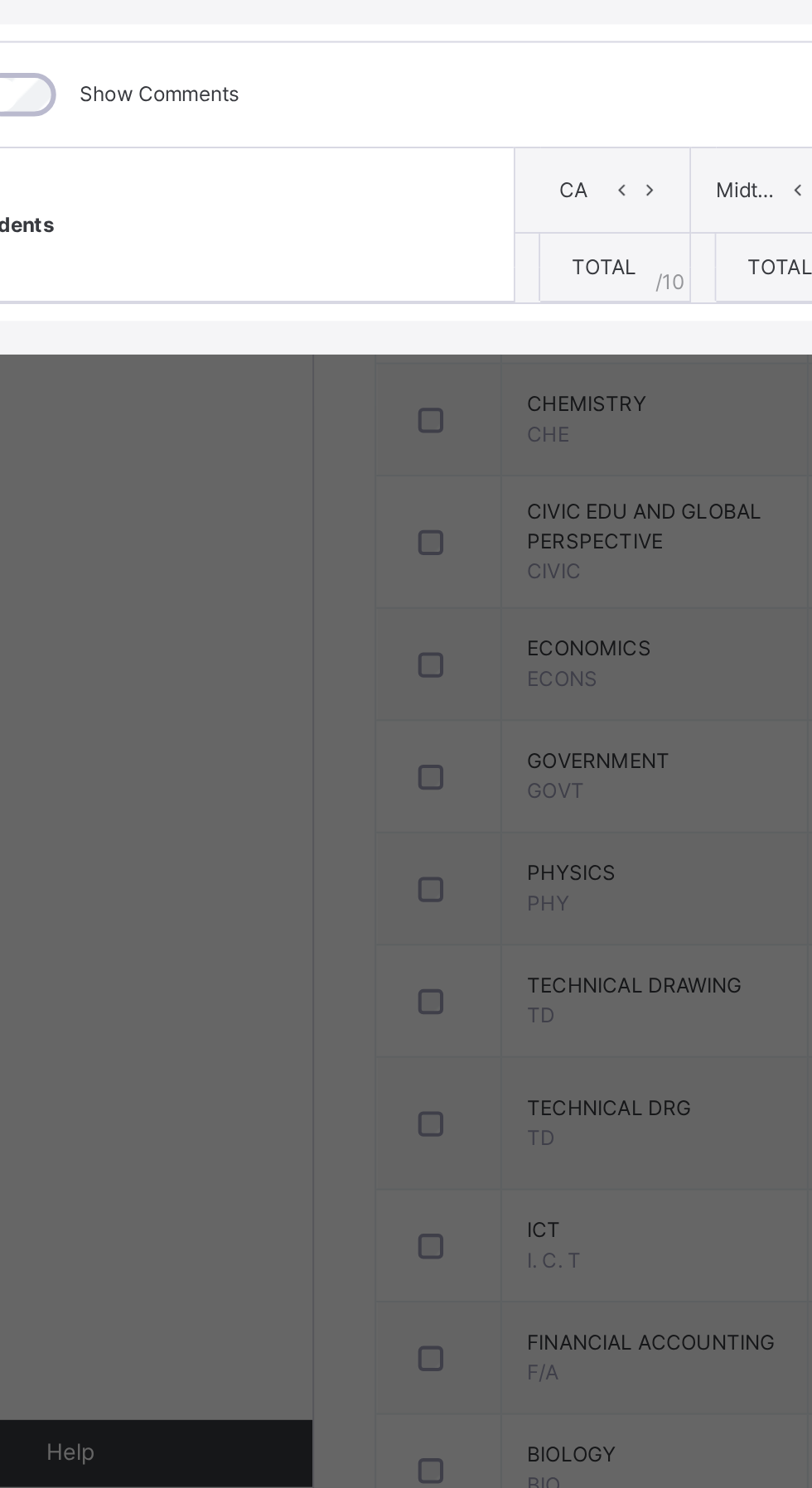
click at [271, 886] on th "Students" at bounding box center [157, 847] width 279 height 77
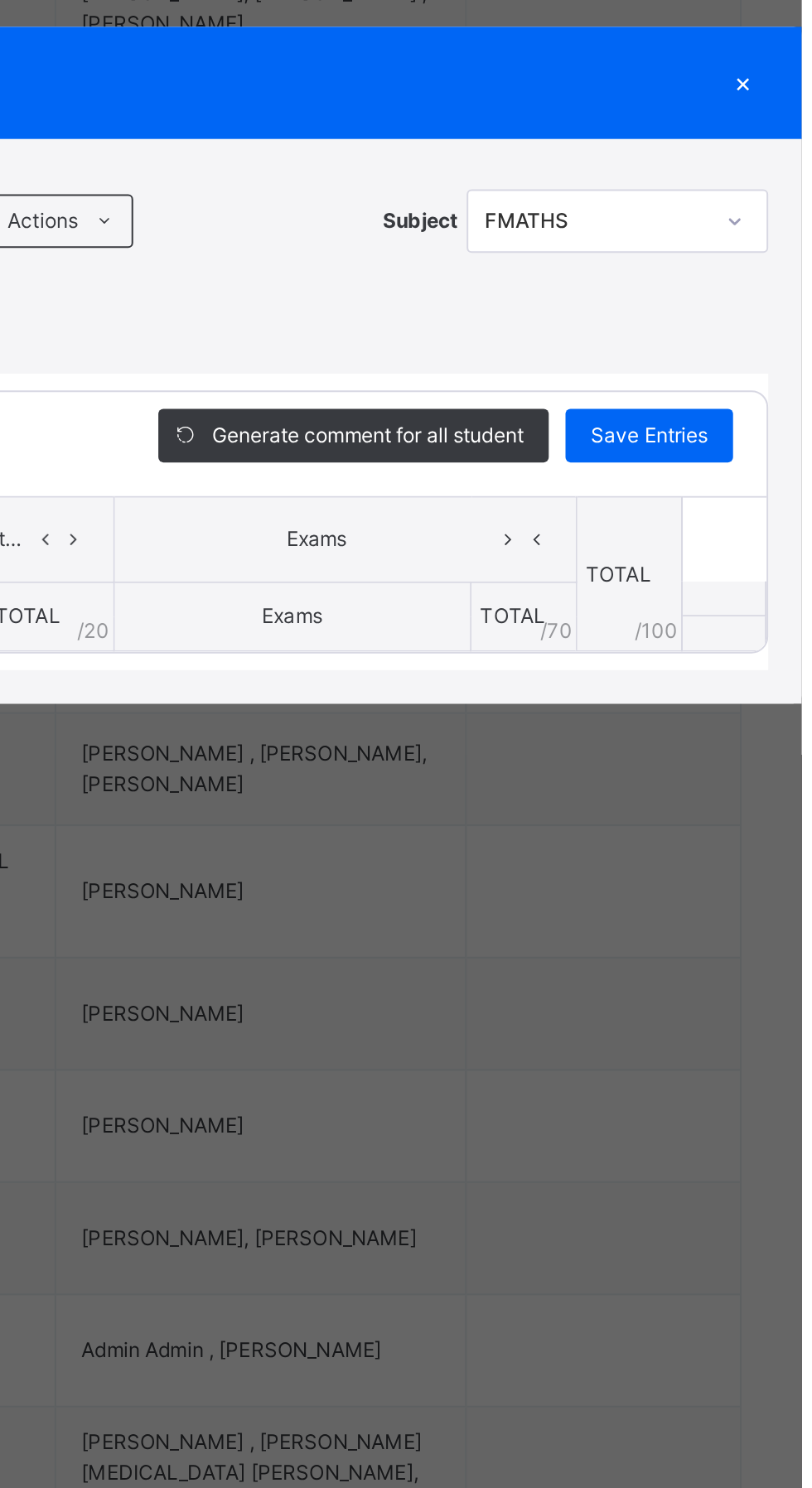
click at [728, 659] on div "RECORD BOOK × SS2 A : FMATHS Offline Actions Download Empty Score Sheet Upload/…" at bounding box center [406, 744] width 812 height 1488
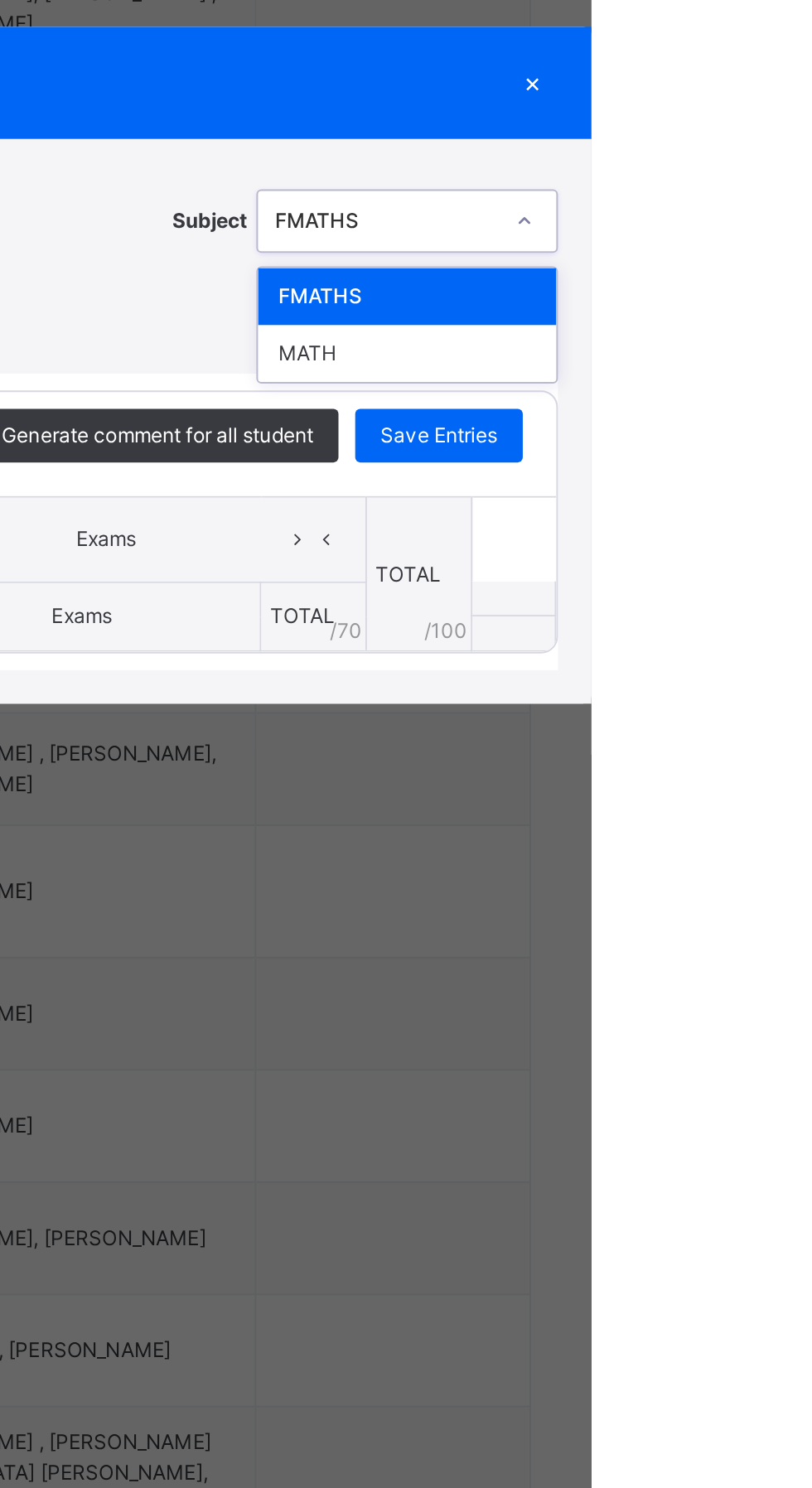
click at [776, 724] on div "FMATHS" at bounding box center [721, 709] width 147 height 28
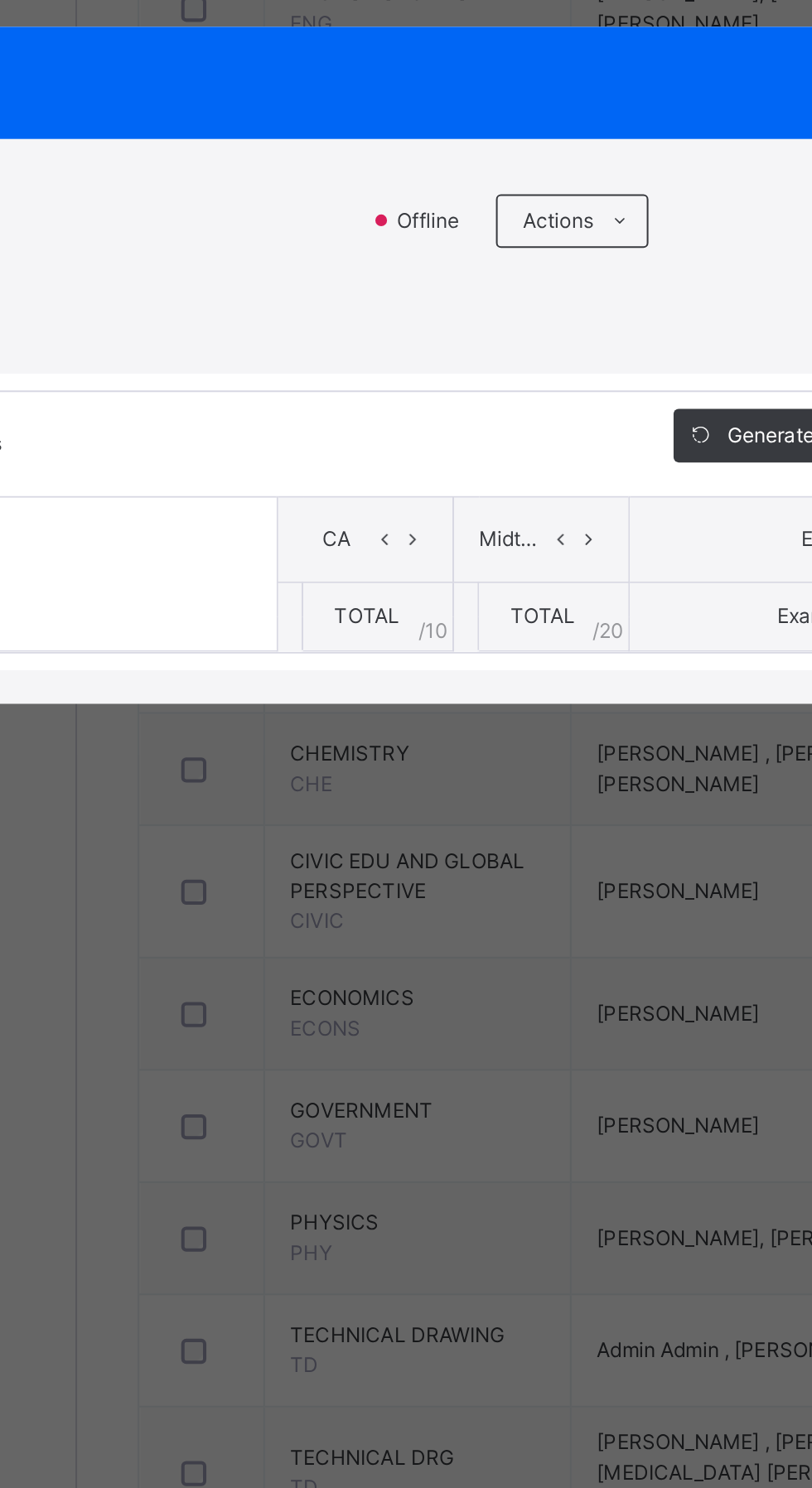
click at [454, 680] on span "Actions" at bounding box center [435, 672] width 34 height 15
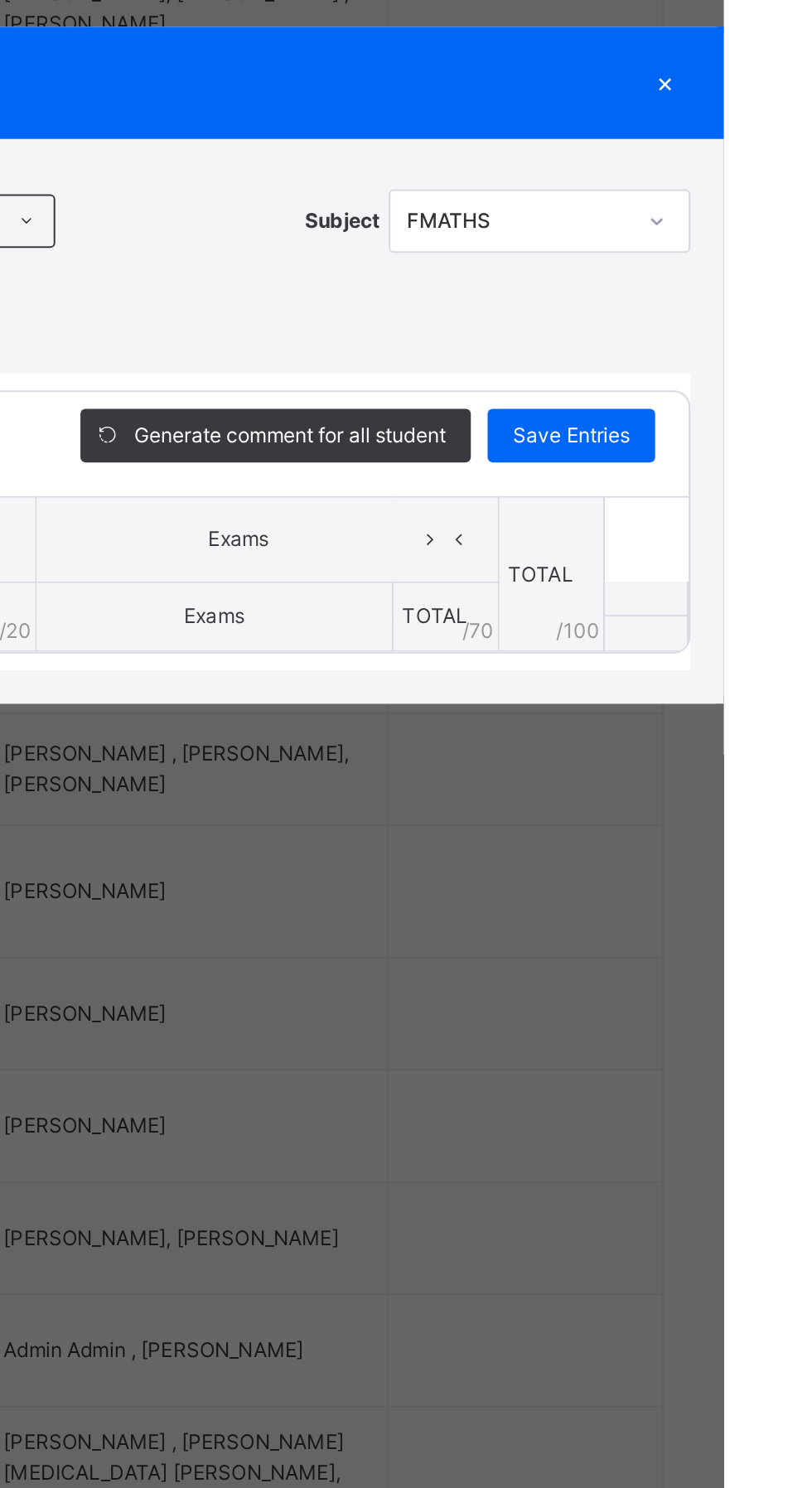
click at [713, 650] on div "RECORD BOOK × SS2 A : FMATHS Offline Actions Download Empty Score Sheet Upload/…" at bounding box center [406, 744] width 812 height 1488
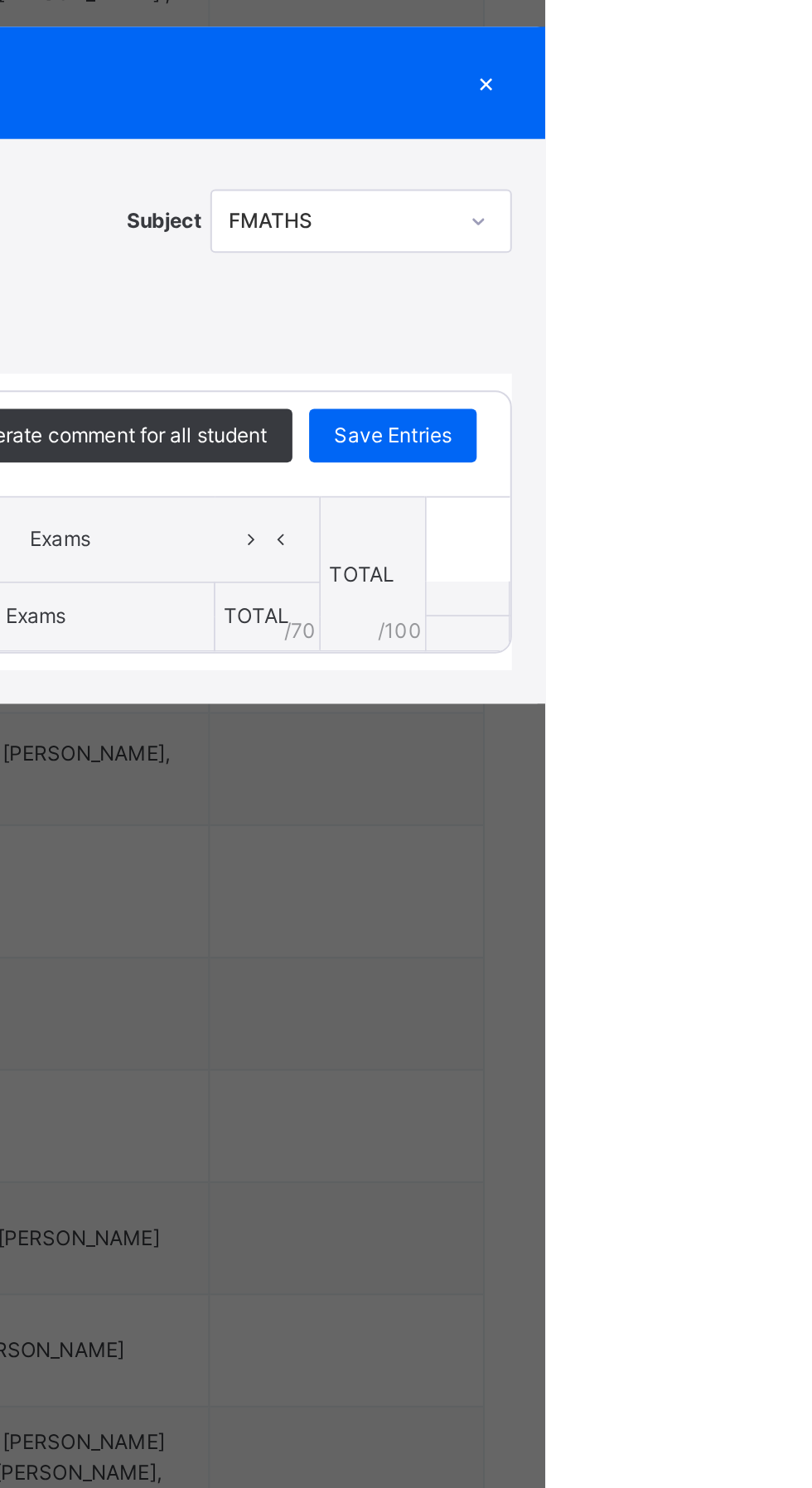
click at [795, 616] on div "×" at bounding box center [783, 604] width 25 height 23
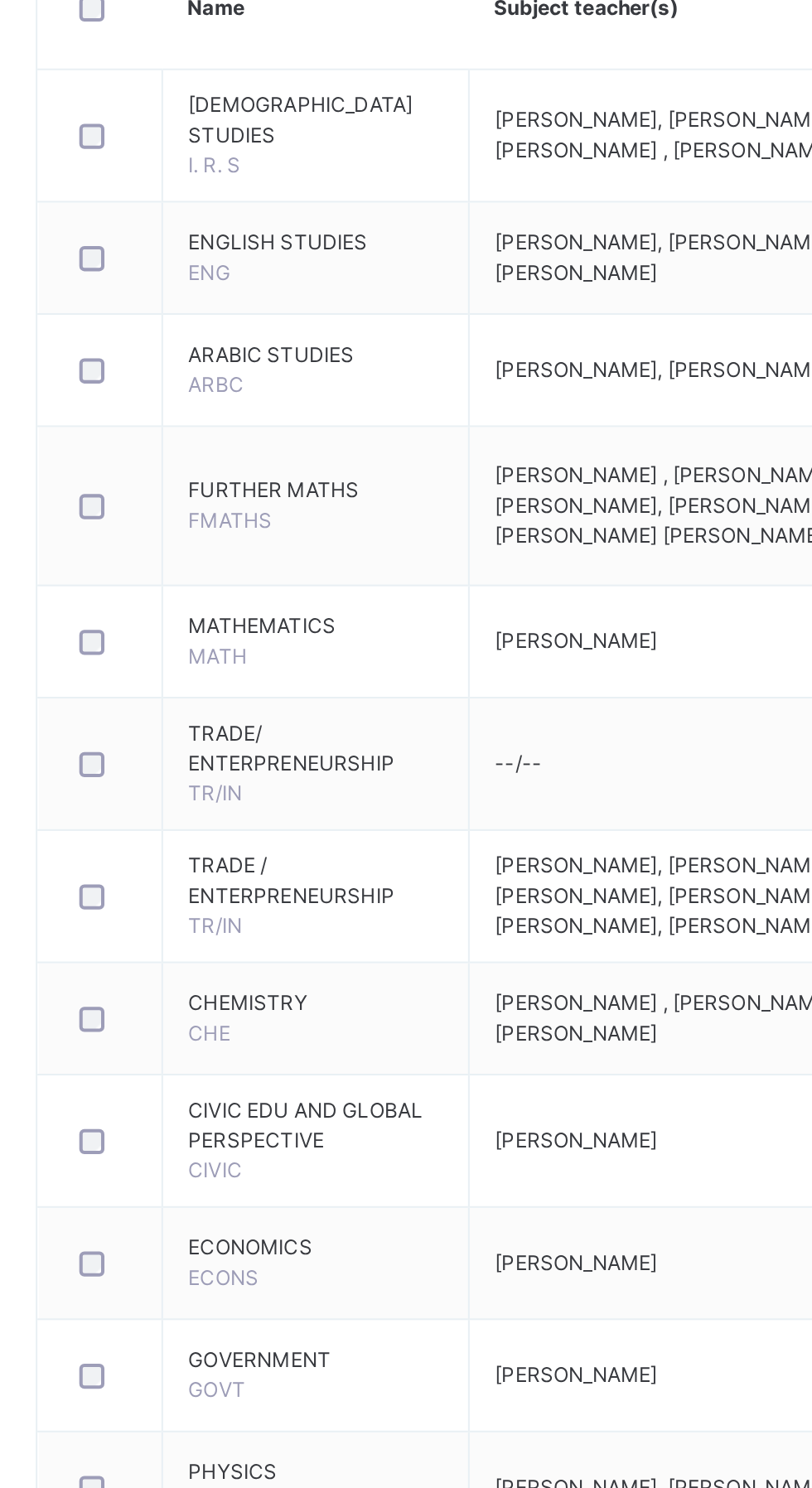
click at [520, 675] on span "ABDULGANIYU IBRAHIM , ALABI SAHEED KEHINDE, TAOFEEQ AZEEZ IGBALAYE, PETER FILIB…" at bounding box center [539, 690] width 168 height 42
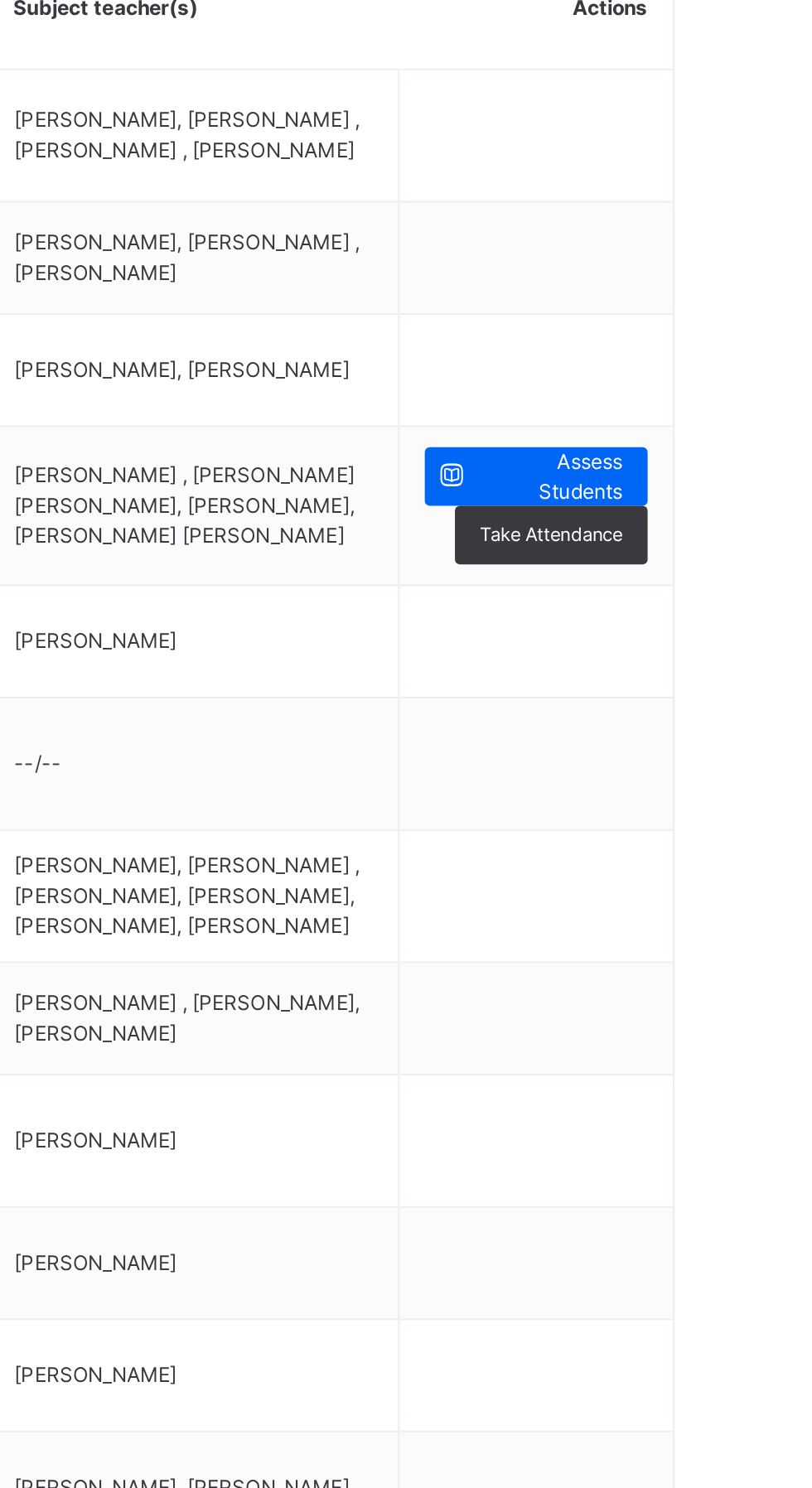
click at [713, 661] on span "Assess Students" at bounding box center [721, 676] width 72 height 29
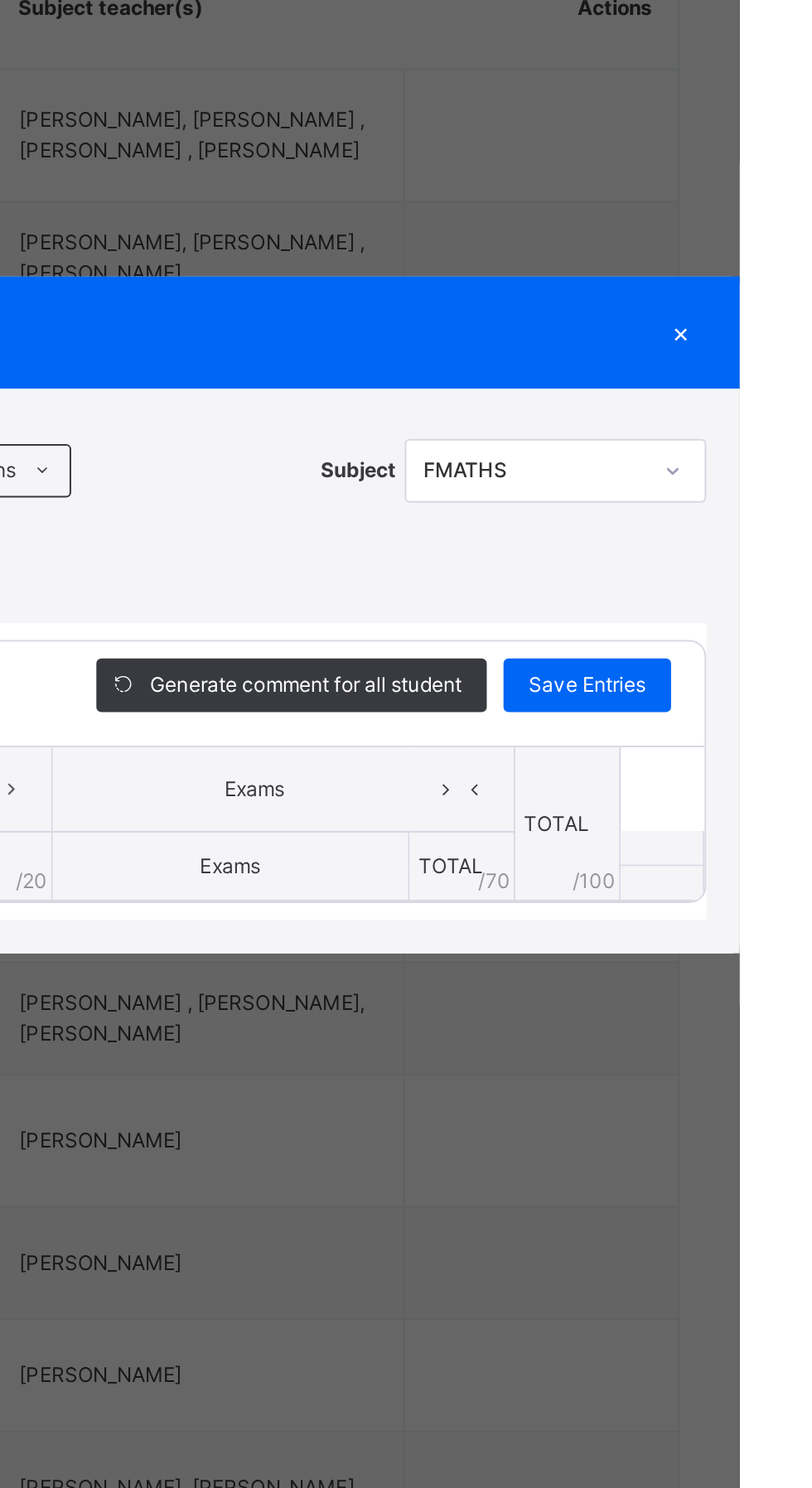
click at [765, 787] on span "Save Entries" at bounding box center [736, 778] width 58 height 15
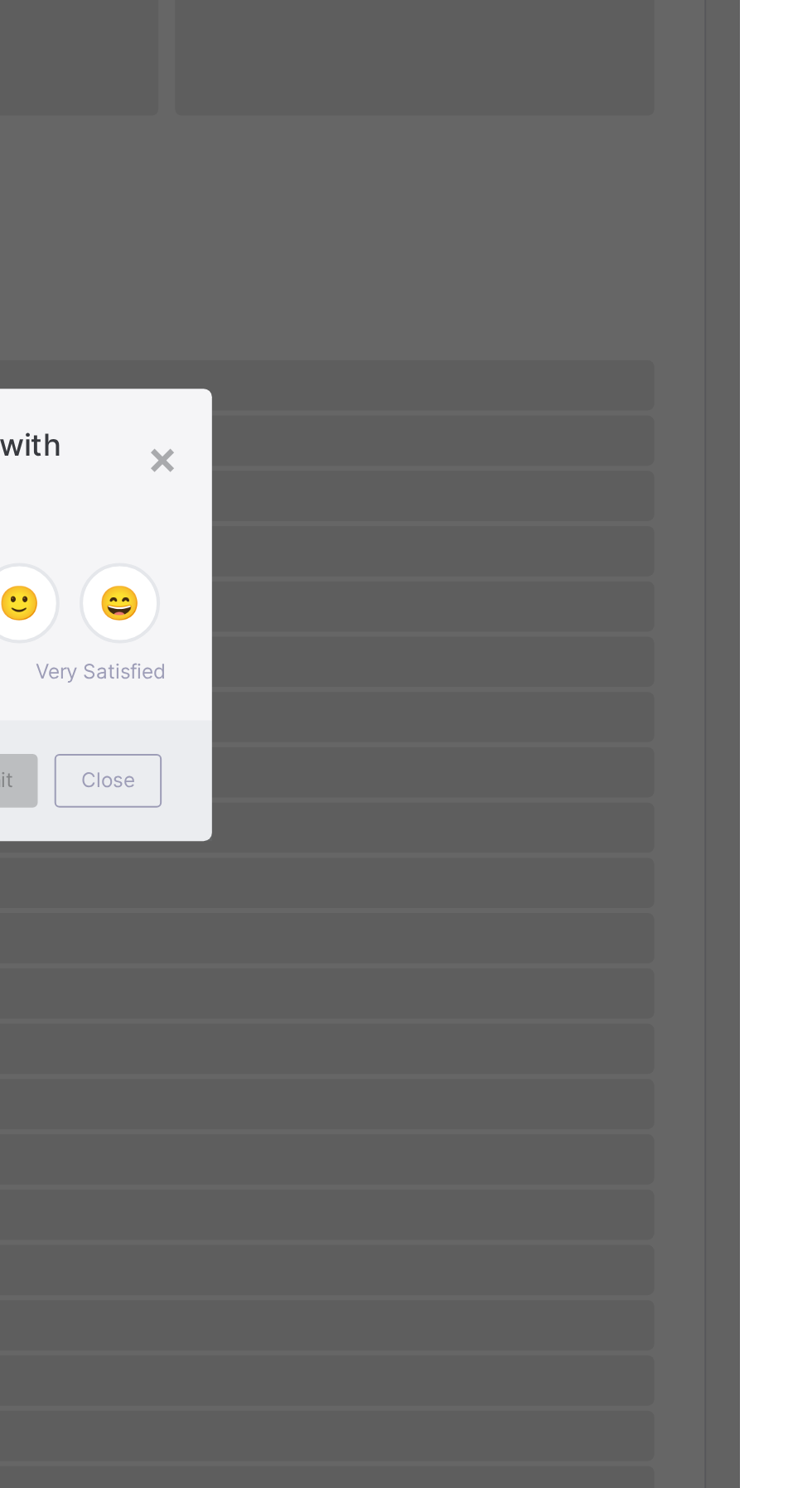
click at [452, 834] on span "Submit" at bounding box center [435, 825] width 32 height 15
click at [513, 834] on span "Close" at bounding box center [499, 825] width 26 height 15
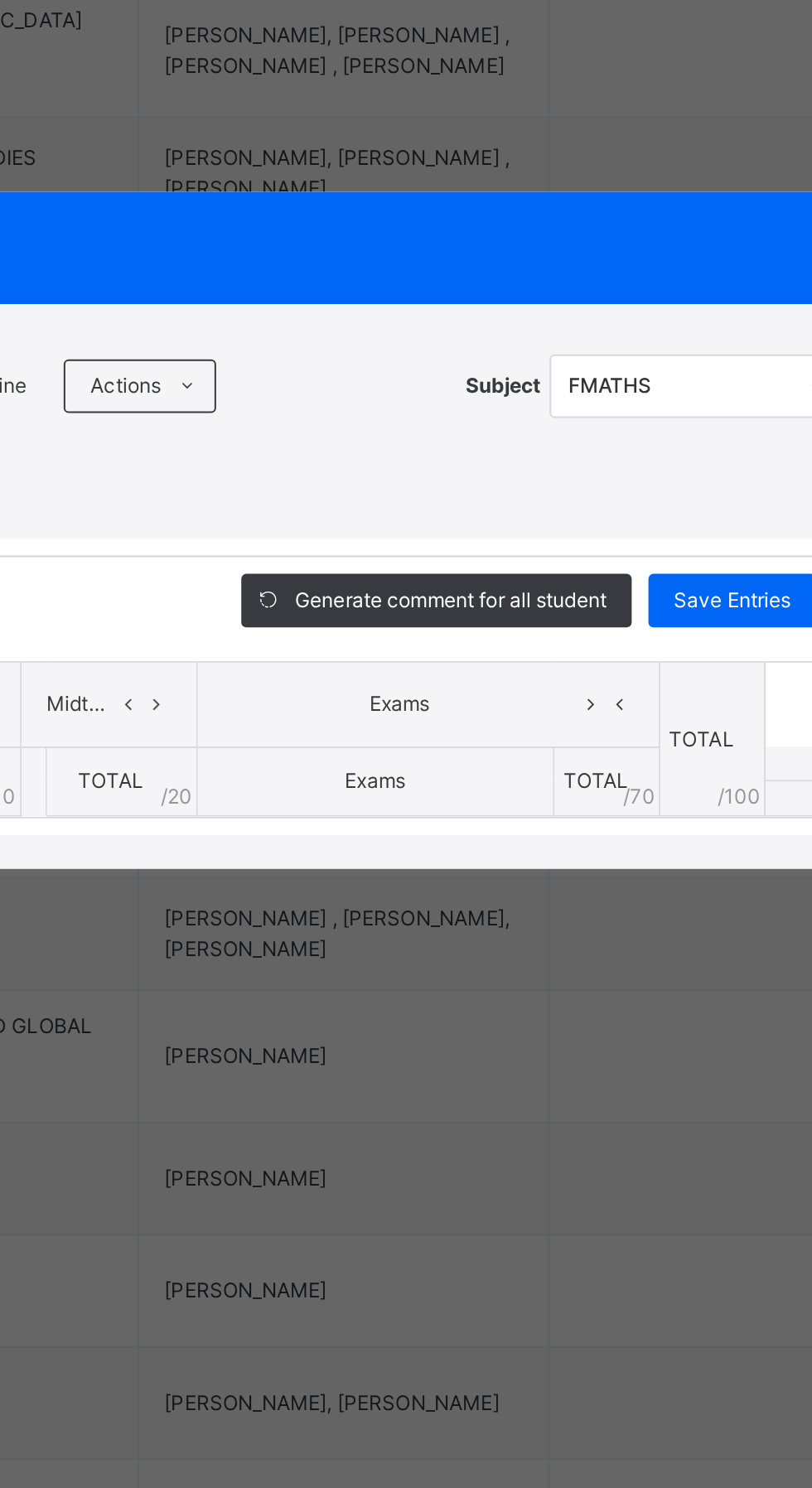
click at [372, 843] on icon at bounding box center [365, 830] width 14 height 25
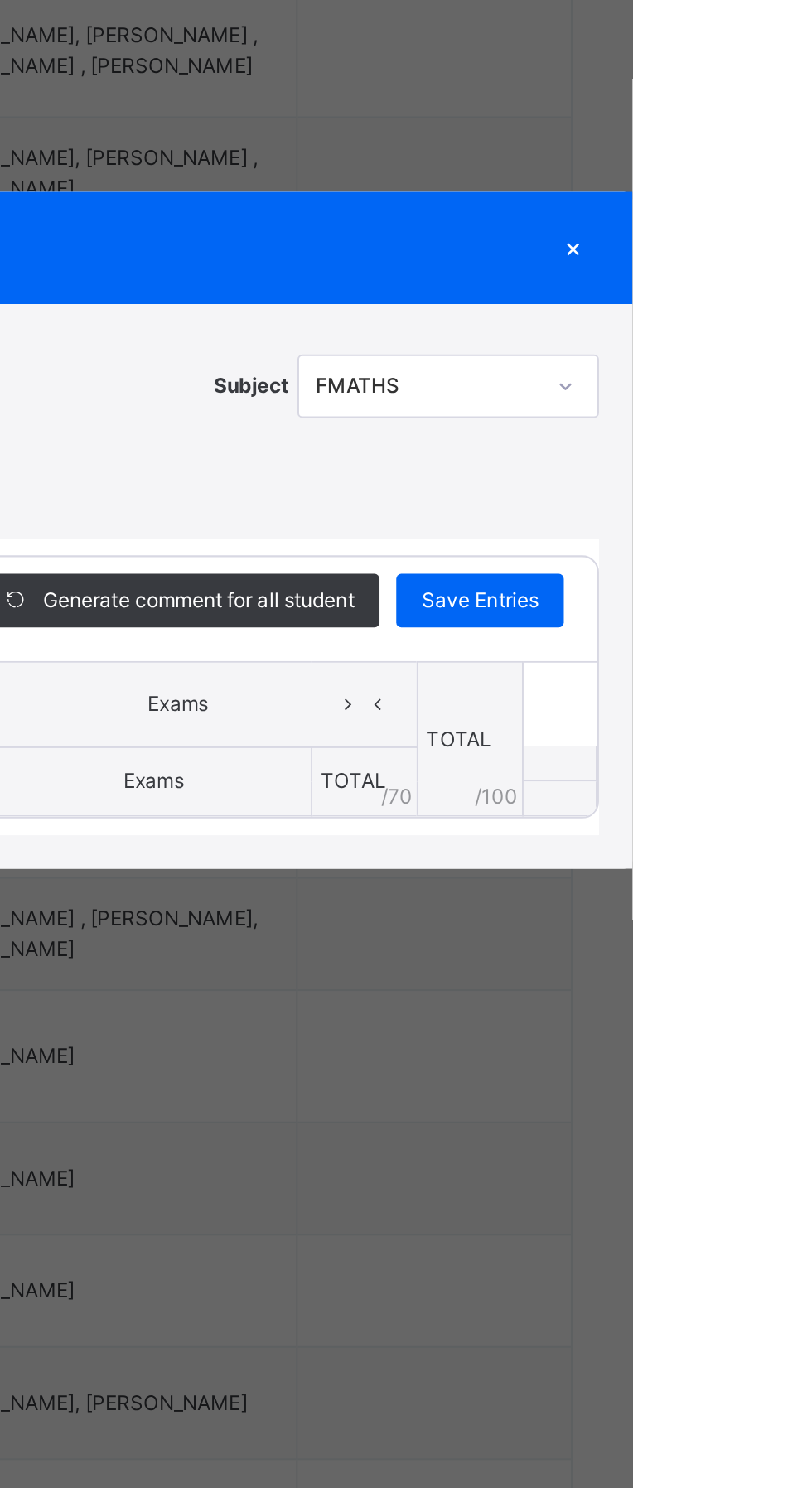
click at [795, 616] on div "×" at bounding box center [783, 604] width 25 height 23
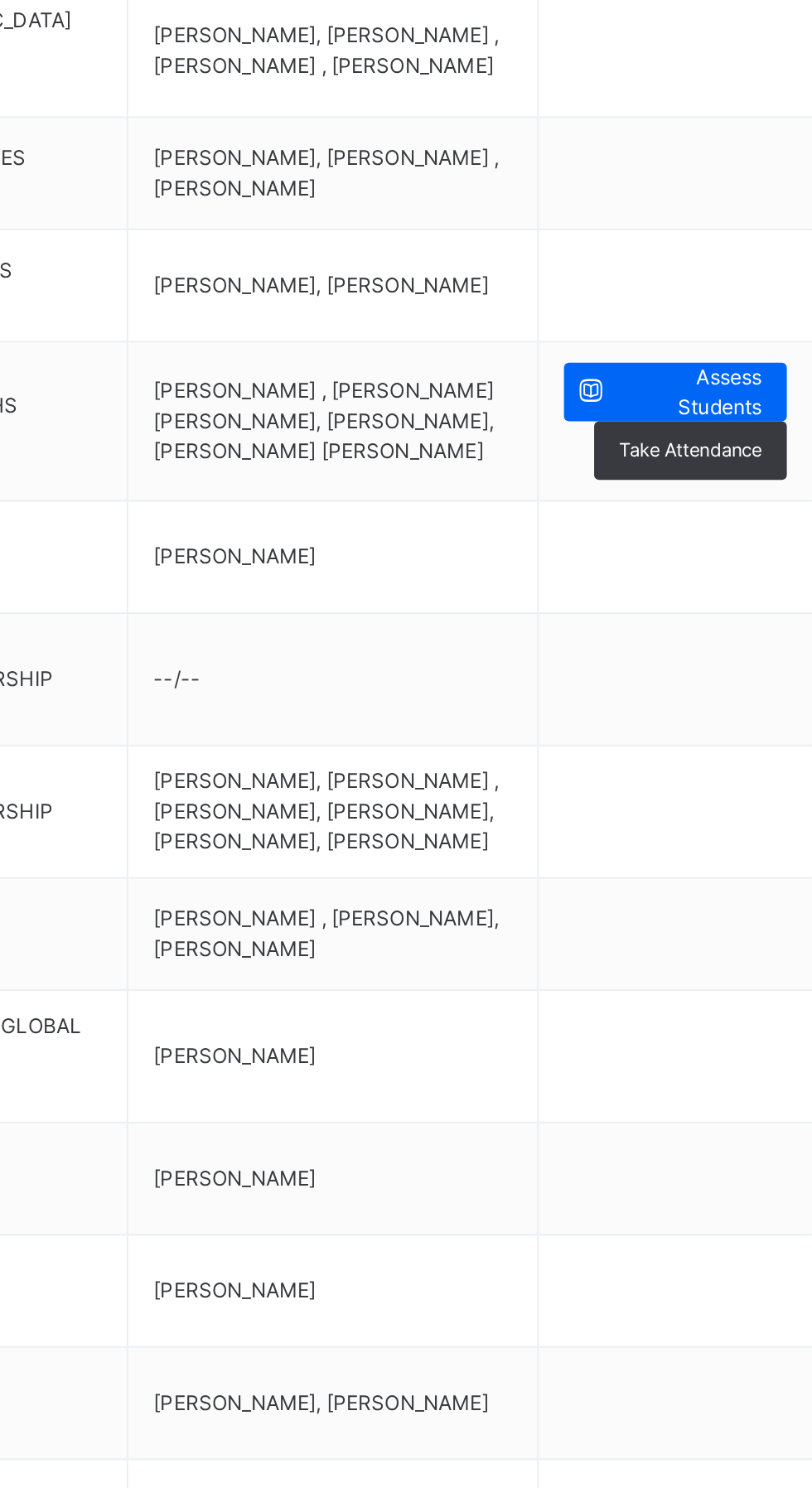
click at [696, 661] on span "Assess Students" at bounding box center [721, 676] width 72 height 29
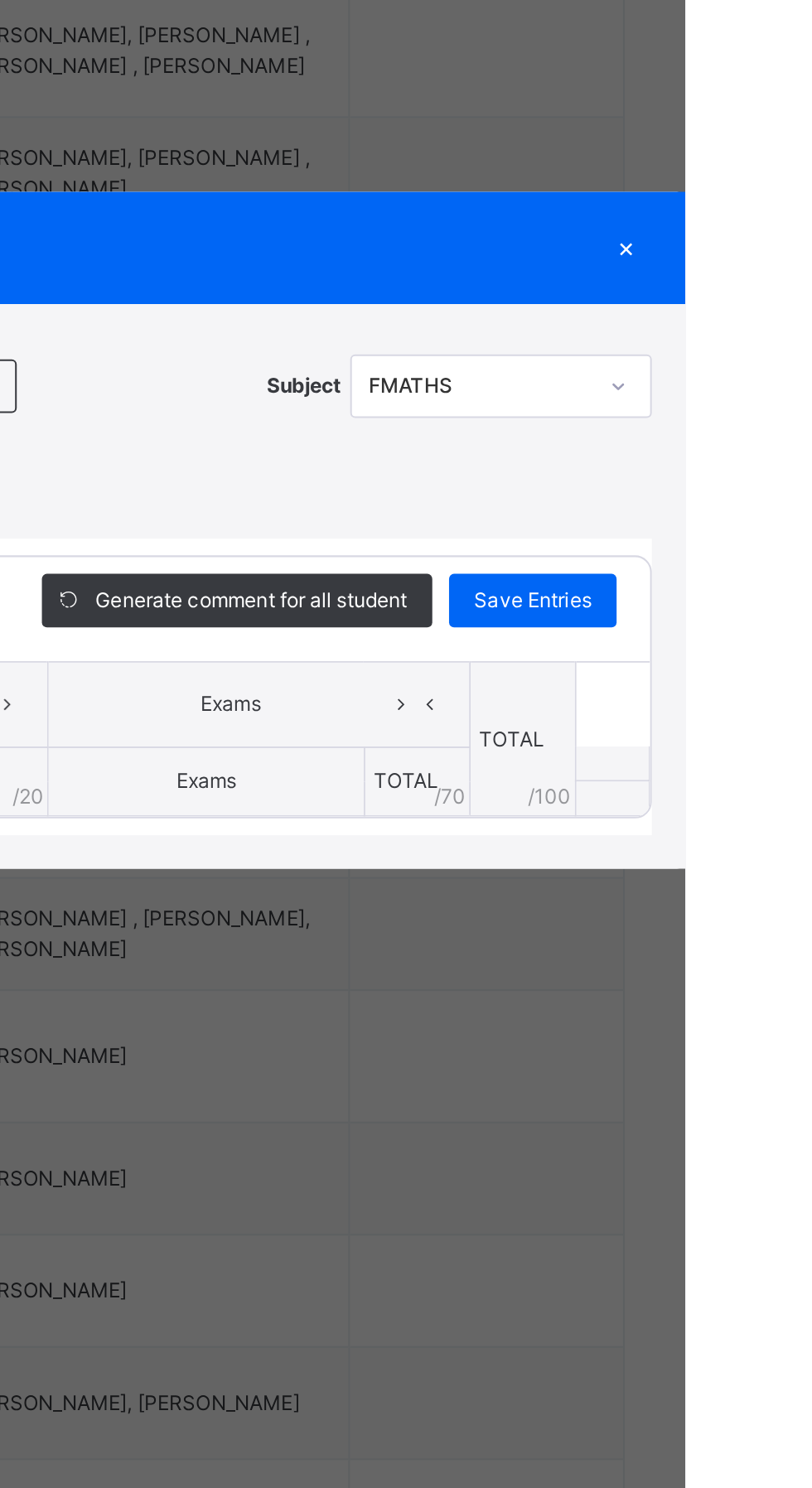
click at [724, 632] on div "RECORD BOOK ×" at bounding box center [406, 604] width 812 height 56
click at [723, 664] on div "RECORD BOOK × SS2 A : FMATHS Offline Actions Download Empty Score Sheet Upload/…" at bounding box center [406, 744] width 812 height 1488
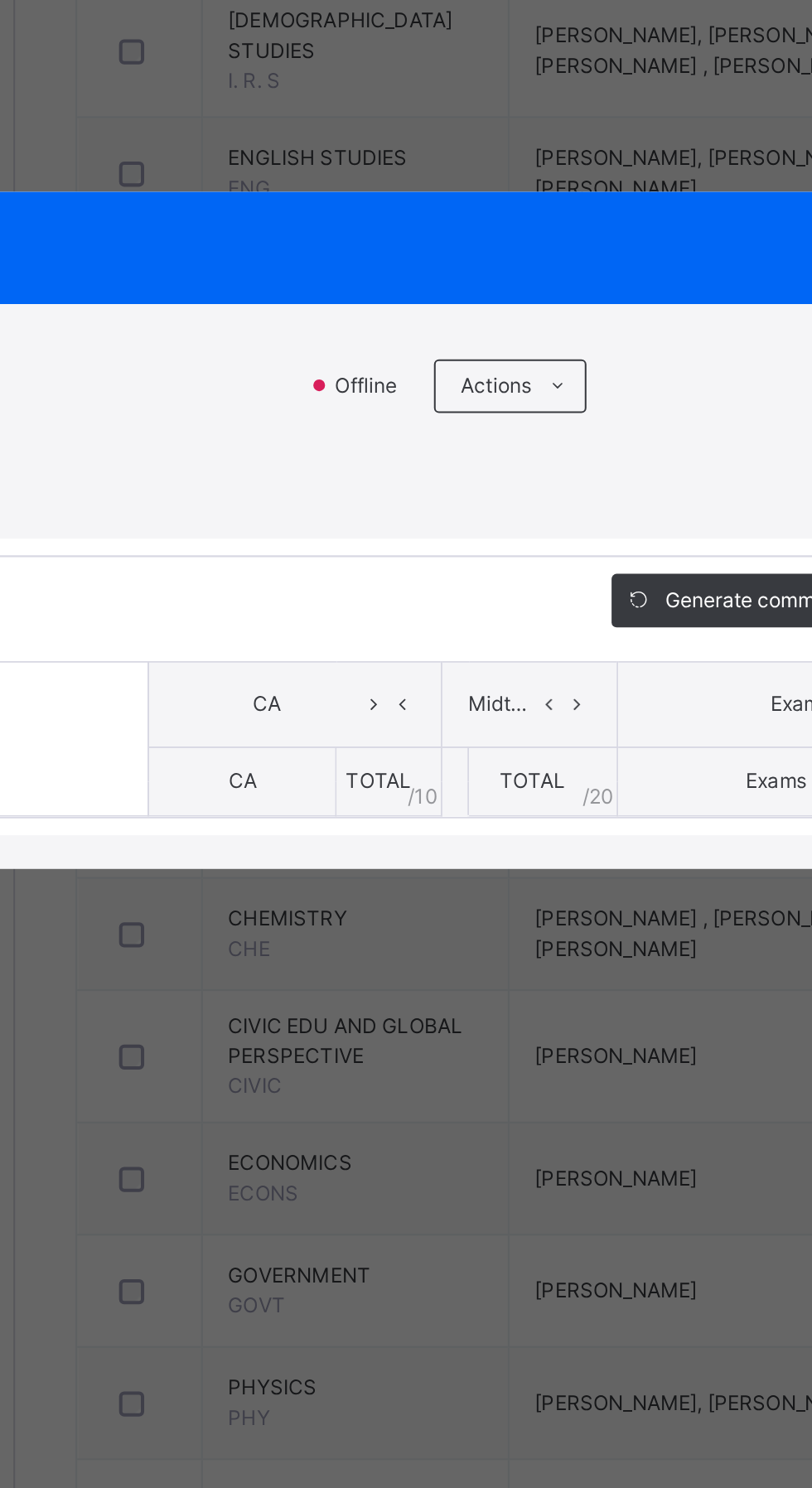
click at [336, 669] on div "RECORD BOOK × SS2 A : FMATHS Offline Actions Download Empty Score Sheet Upload/…" at bounding box center [406, 744] width 812 height 1488
click at [209, 616] on span "RECORD BOOK" at bounding box center [393, 604] width 754 height 23
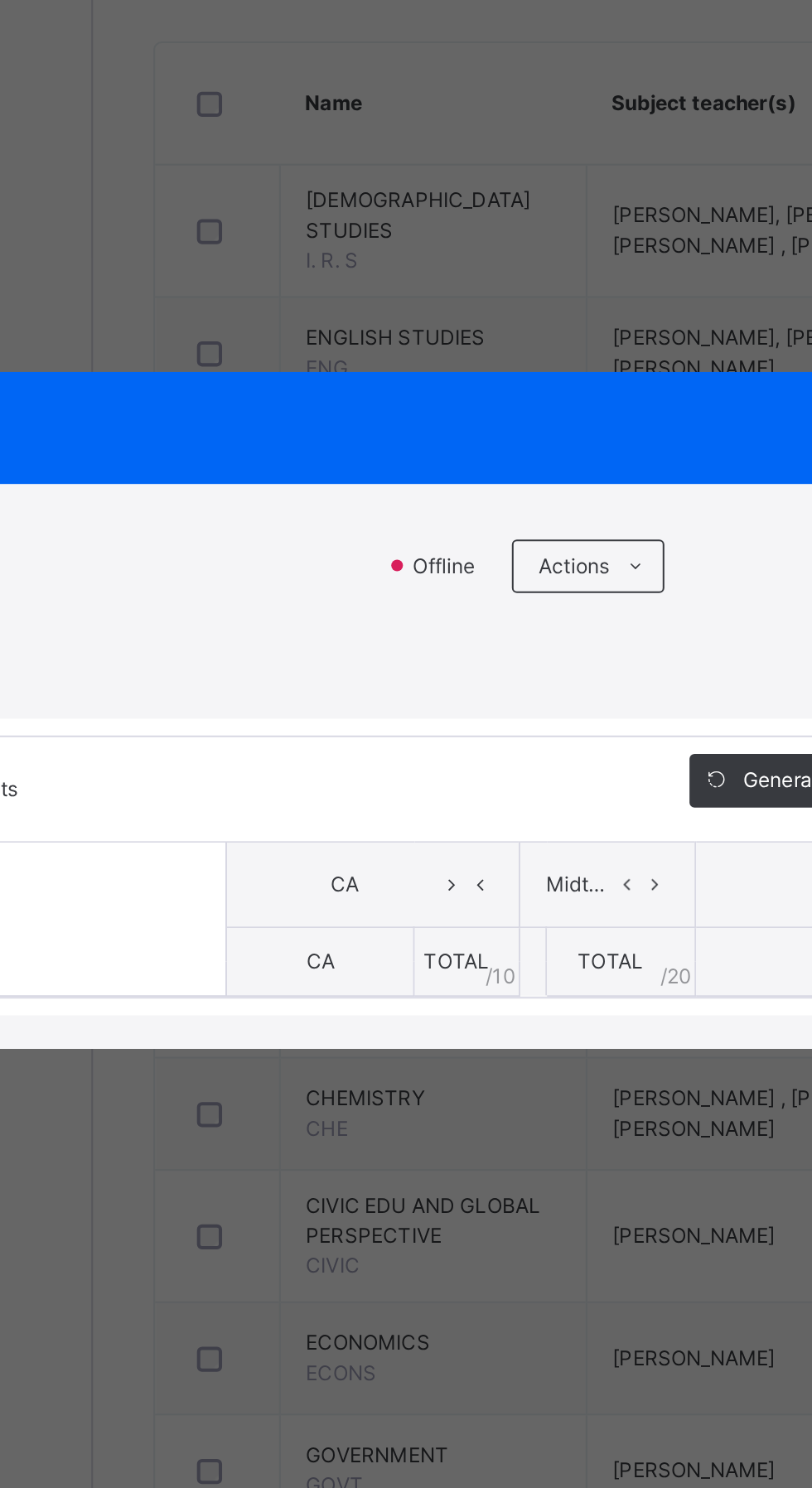
click at [266, 676] on div "RECORD BOOK × SS2 A : FMATHS Offline Actions Download Empty Score Sheet Upload/…" at bounding box center [406, 744] width 812 height 1488
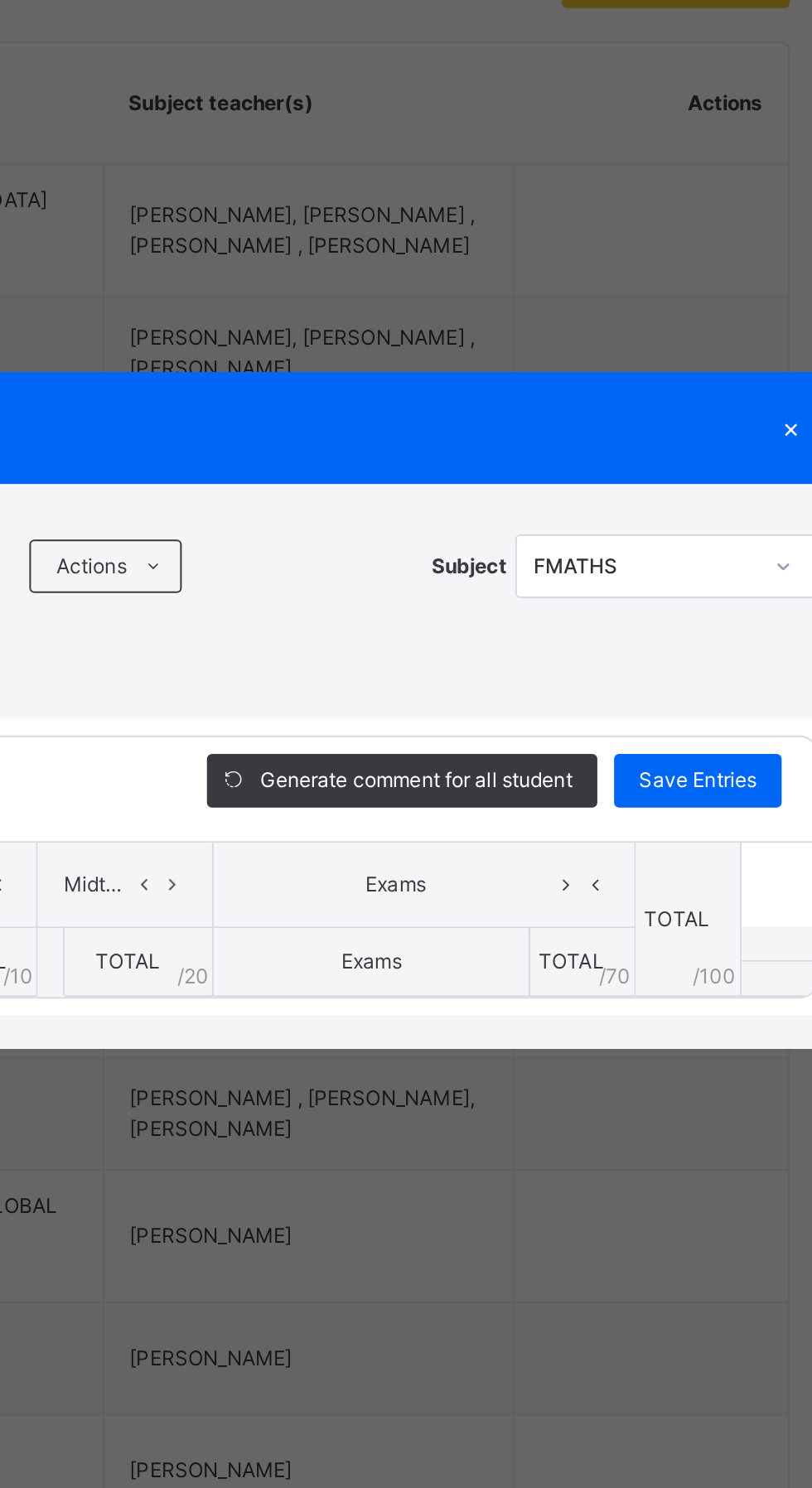
click at [700, 667] on div "RECORD BOOK × SS2 A : FMATHS Offline Actions Download Empty Score Sheet Upload/…" at bounding box center [406, 744] width 812 height 1488
click at [726, 658] on div "RECORD BOOK × SS2 A : FMATHS Offline Actions Download Empty Score Sheet Upload/…" at bounding box center [406, 744] width 812 height 1488
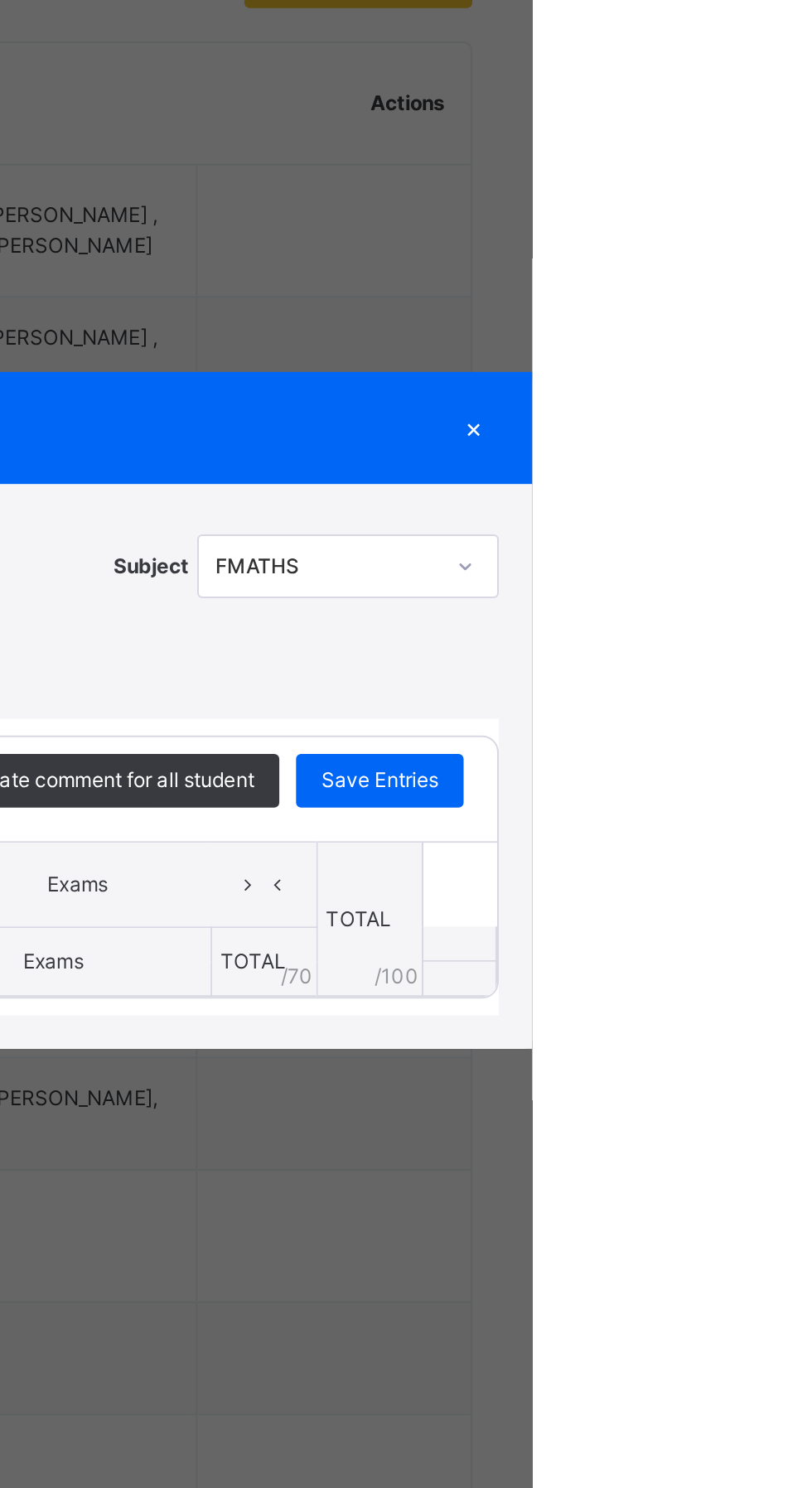
click at [717, 683] on div "RECORD BOOK × SS2 A : FMATHS Offline Actions Download Empty Score Sheet Upload/…" at bounding box center [406, 744] width 812 height 1488
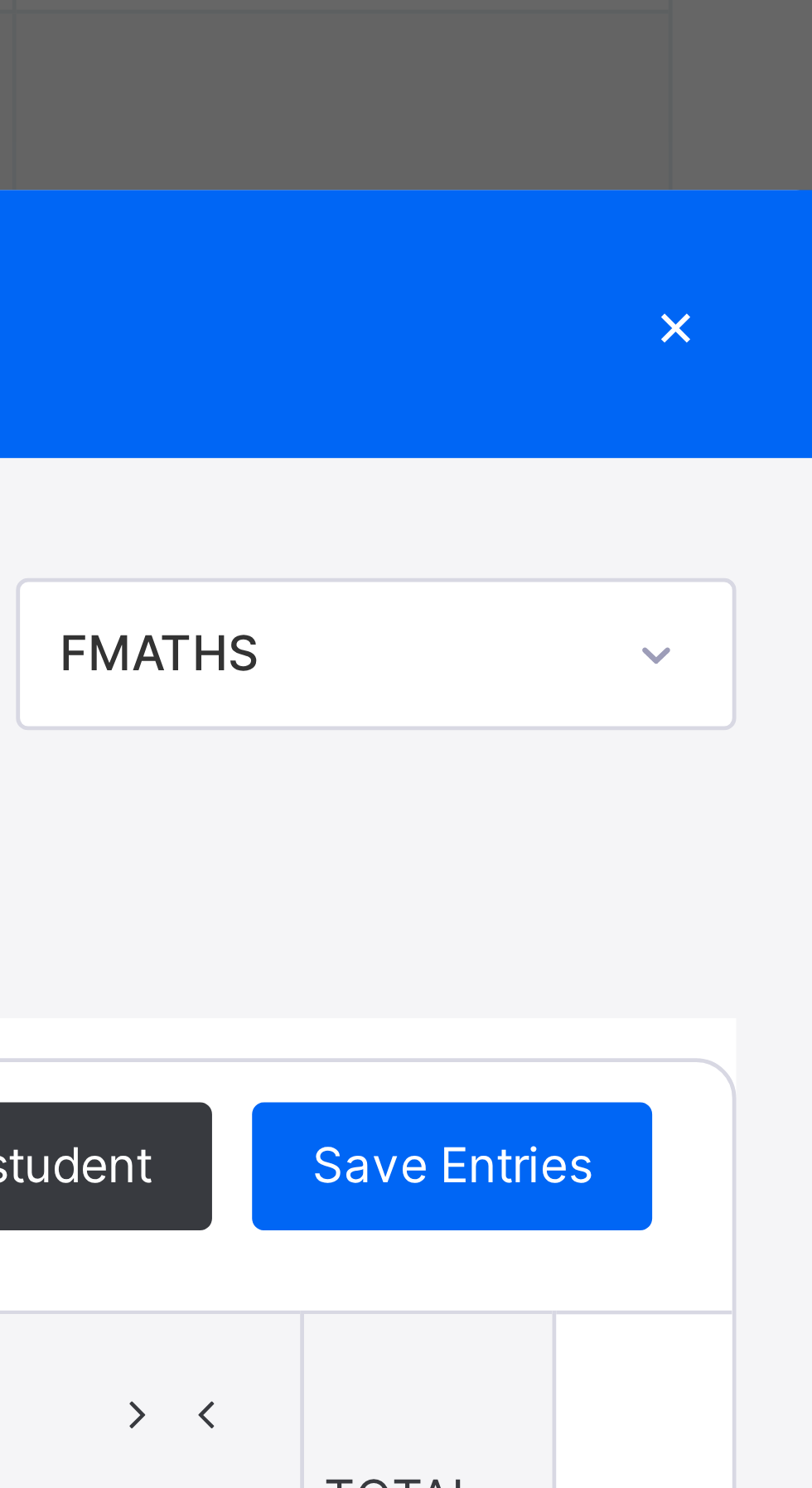
click at [733, 668] on div "RECORD BOOK × SS2 A : FMATHS Offline Actions Download Empty Score Sheet Upload/…" at bounding box center [406, 744] width 812 height 1488
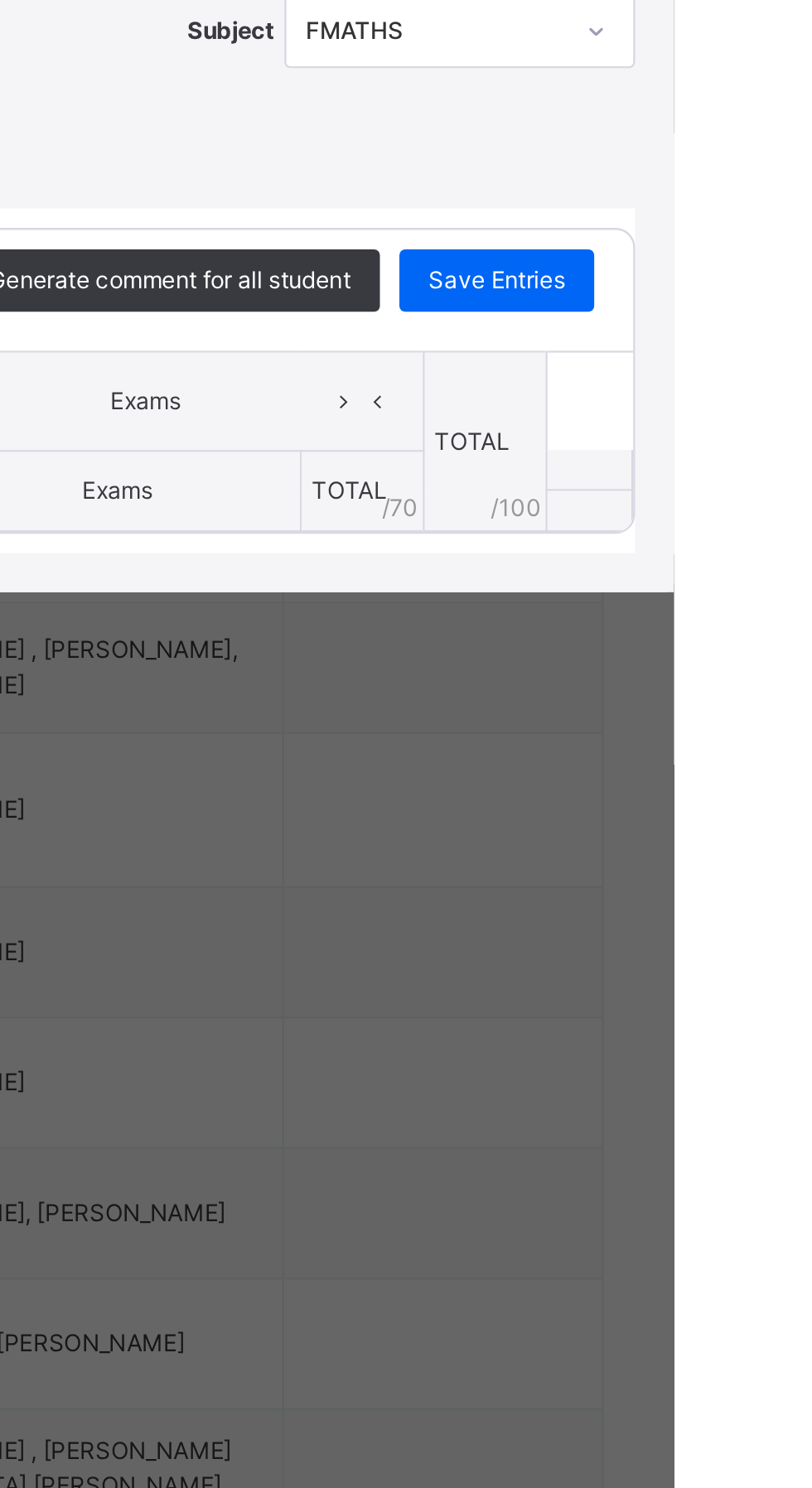
click at [795, 616] on div "×" at bounding box center [783, 604] width 25 height 23
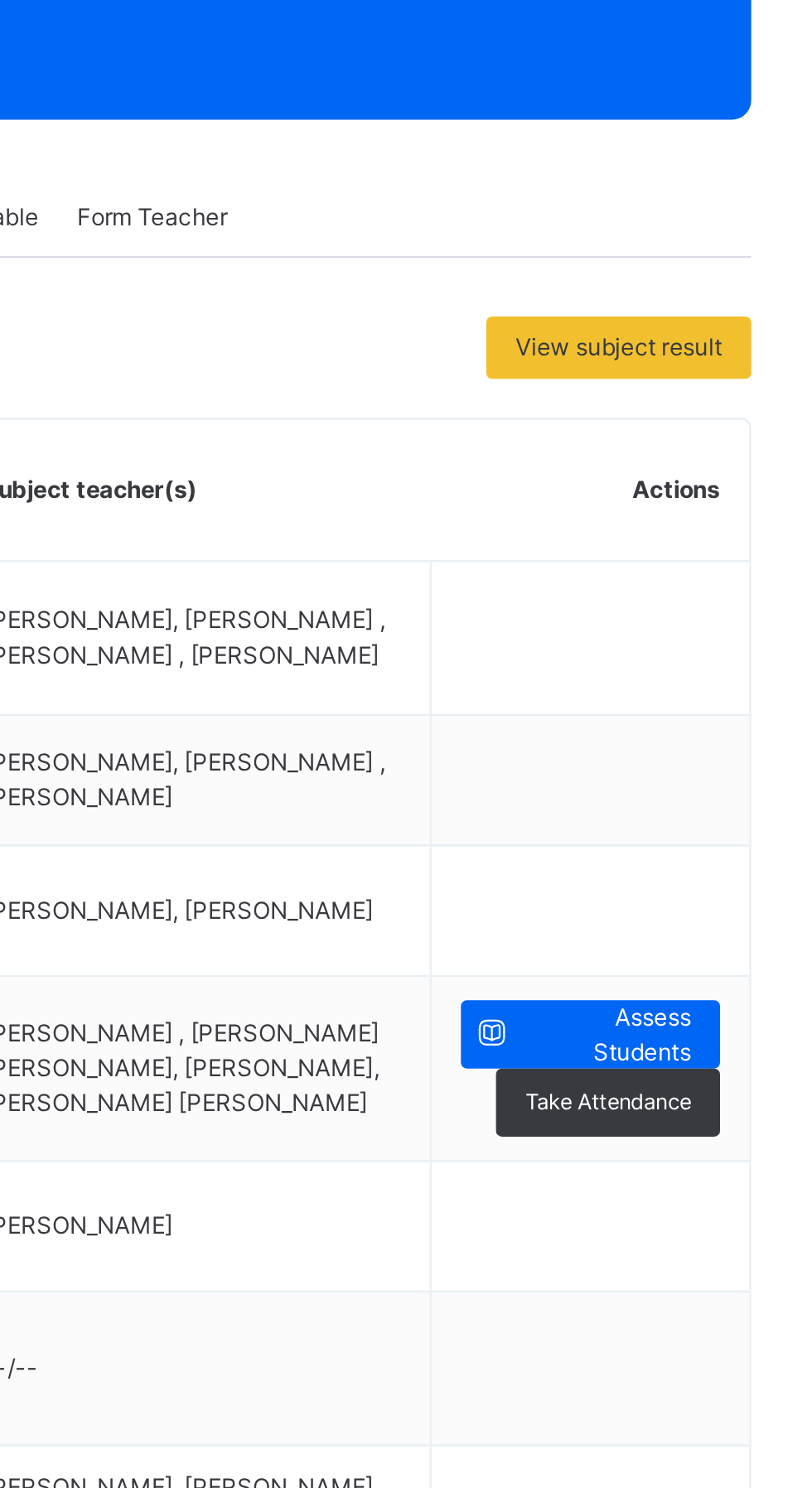
click at [732, 385] on span "View subject result" at bounding box center [726, 383] width 88 height 15
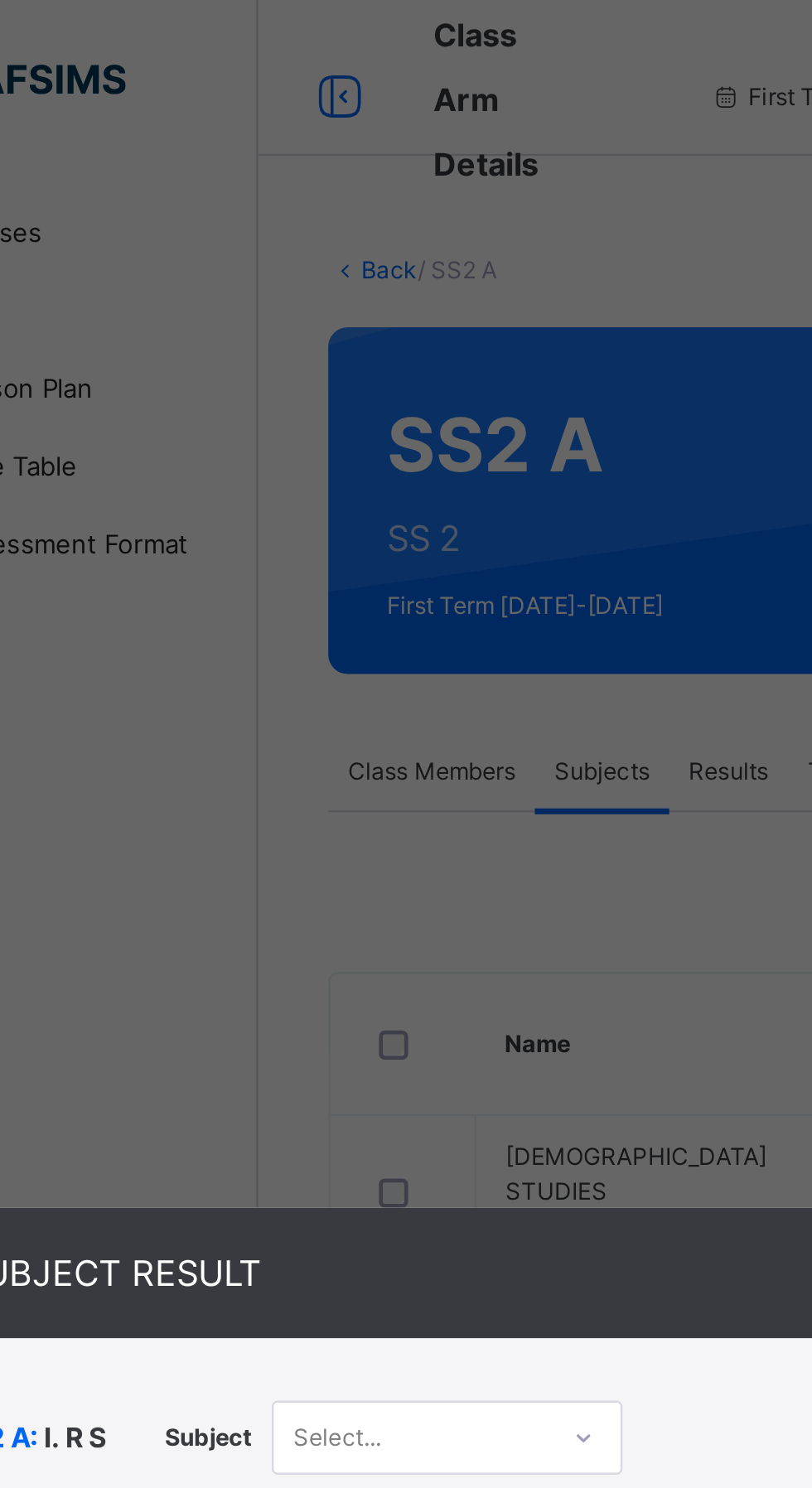
click at [236, 109] on div "SUBJECT RESULT × SS2 A: I. R S Subject Select... Print Report ESTEEM LEARNING C…" at bounding box center [406, 744] width 812 height 1488
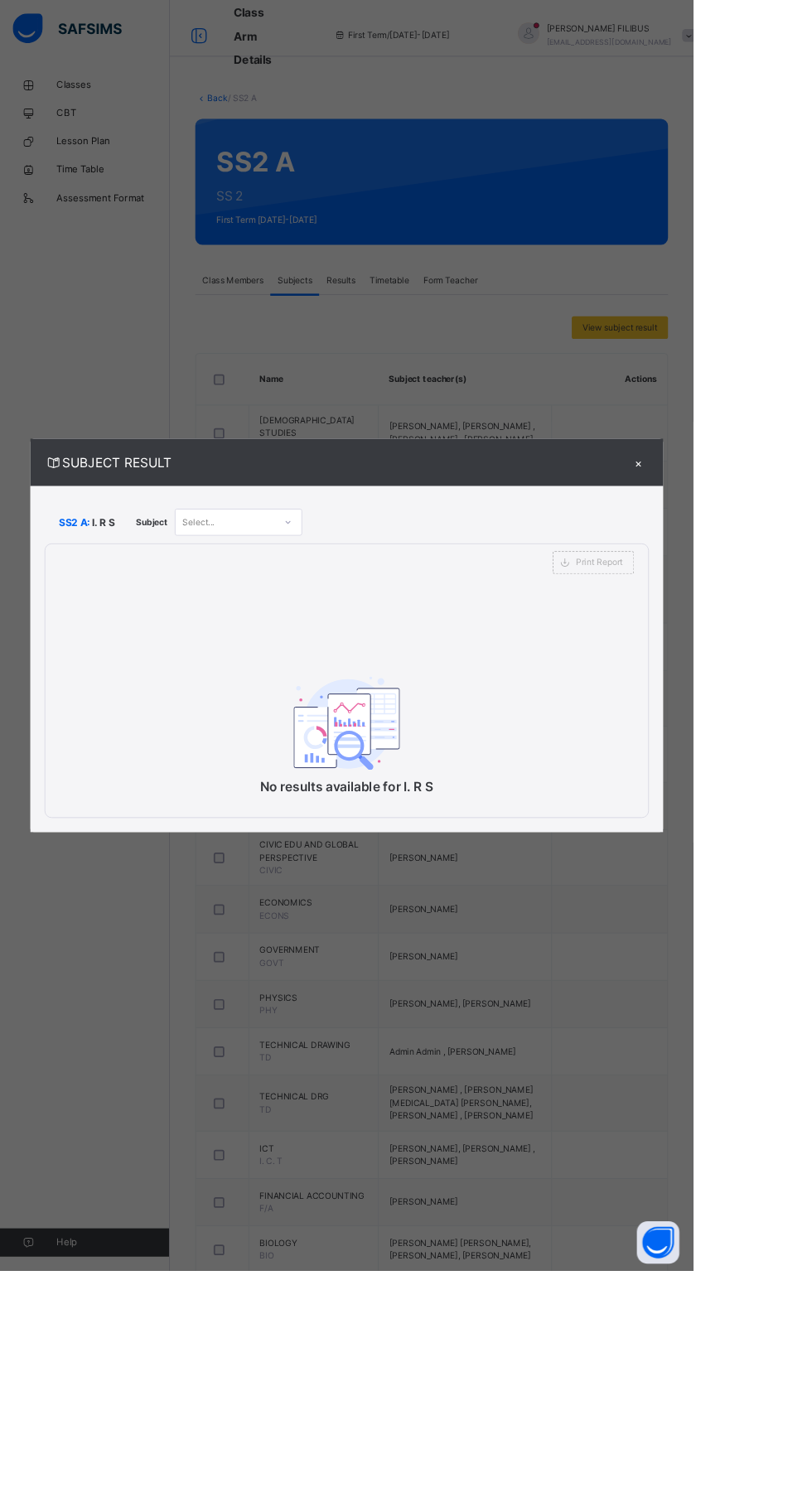
click at [756, 1437] on div "SUBJECT RESULT × SS2 A: I. R S Subject Select... Print Report ESTEEM LEARNING C…" at bounding box center [406, 744] width 812 height 1488
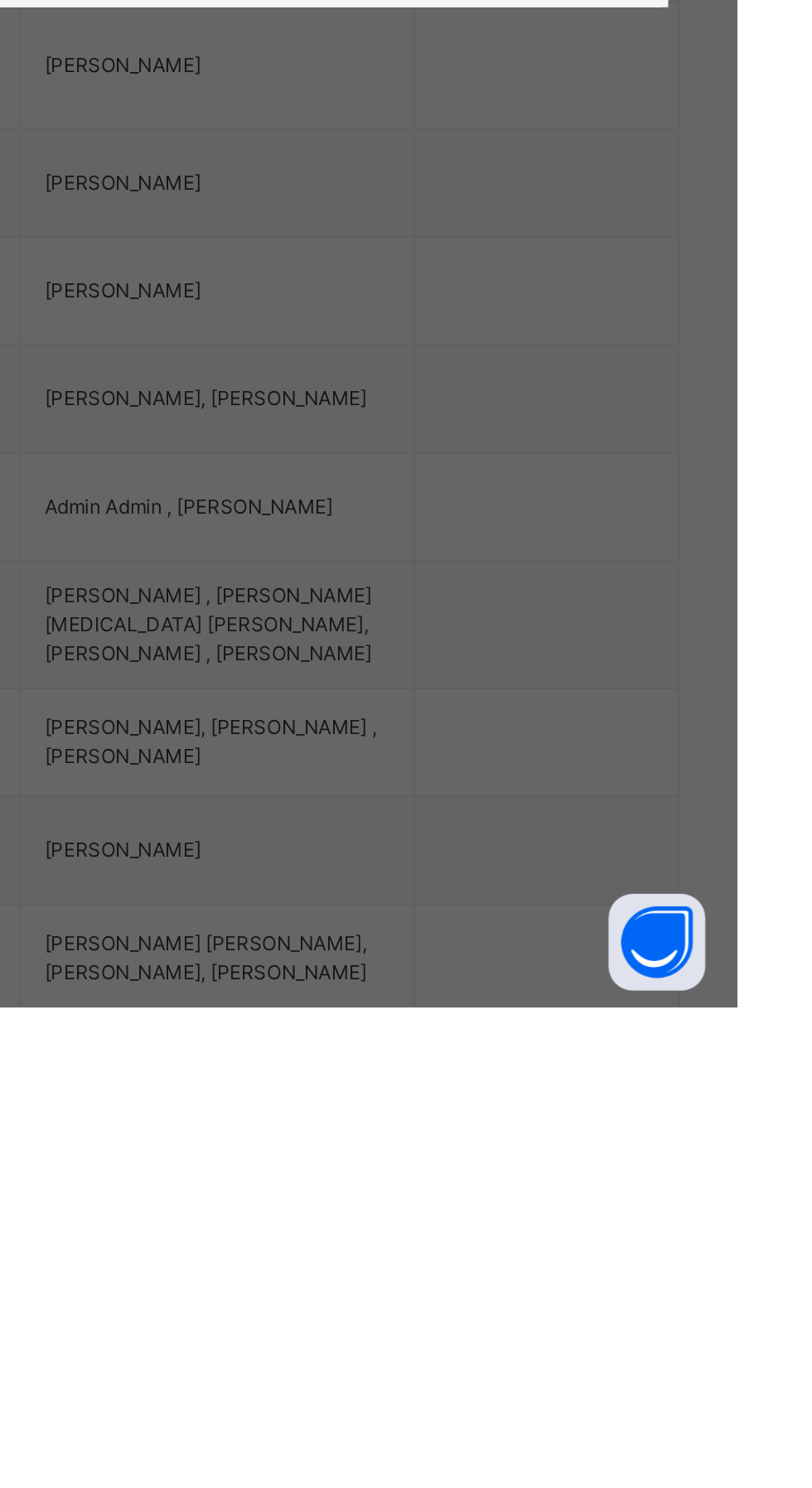
click at [718, 1487] on div "SUBJECT RESULT × SS2 A: I. R S Subject Select... Print Report ESTEEM LEARNING C…" at bounding box center [406, 744] width 812 height 1488
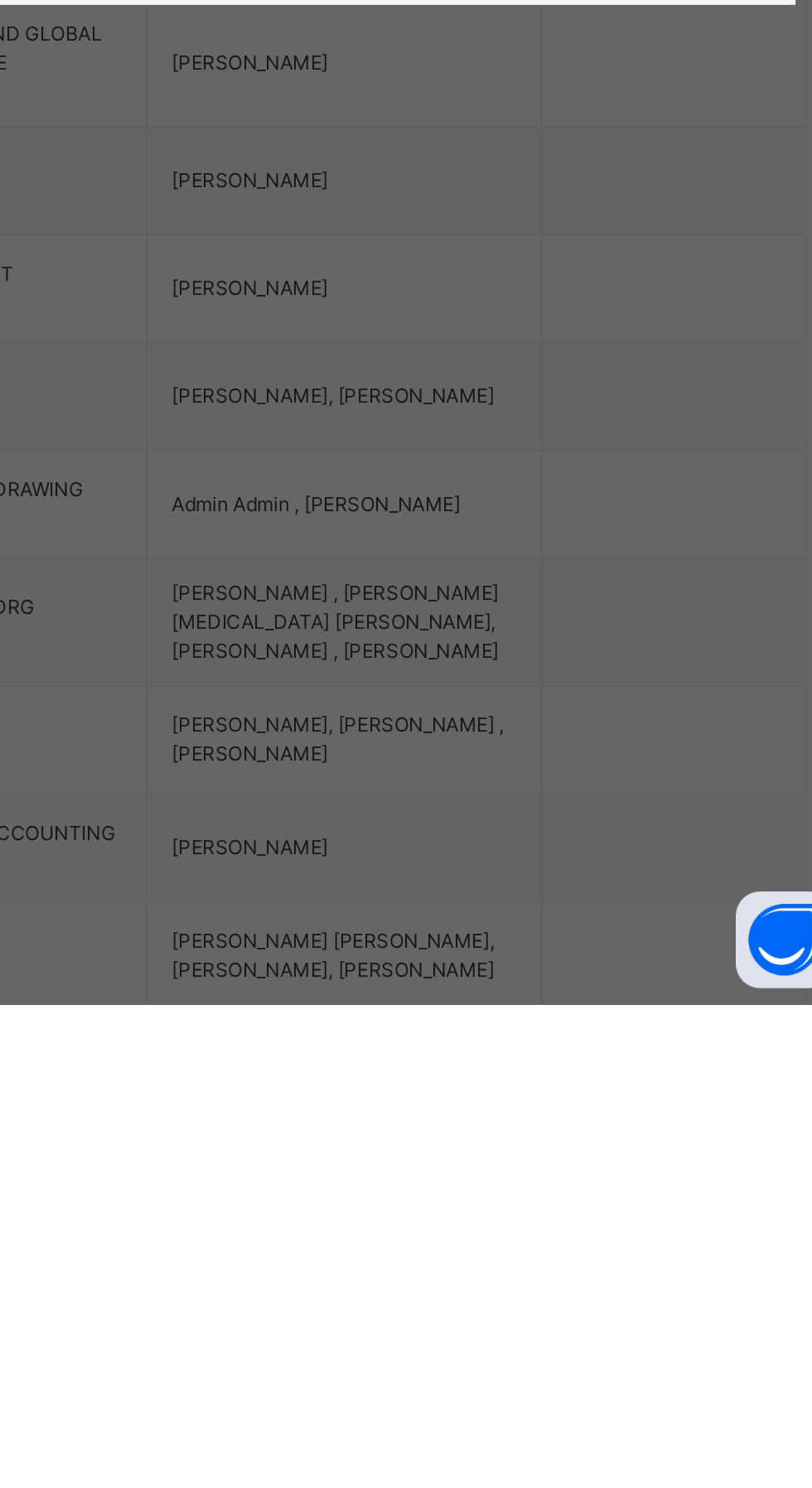
click at [711, 1487] on div "SUBJECT RESULT × SS2 A: I. R S Subject Select... Print Report ESTEEM LEARNING C…" at bounding box center [406, 744] width 812 height 1488
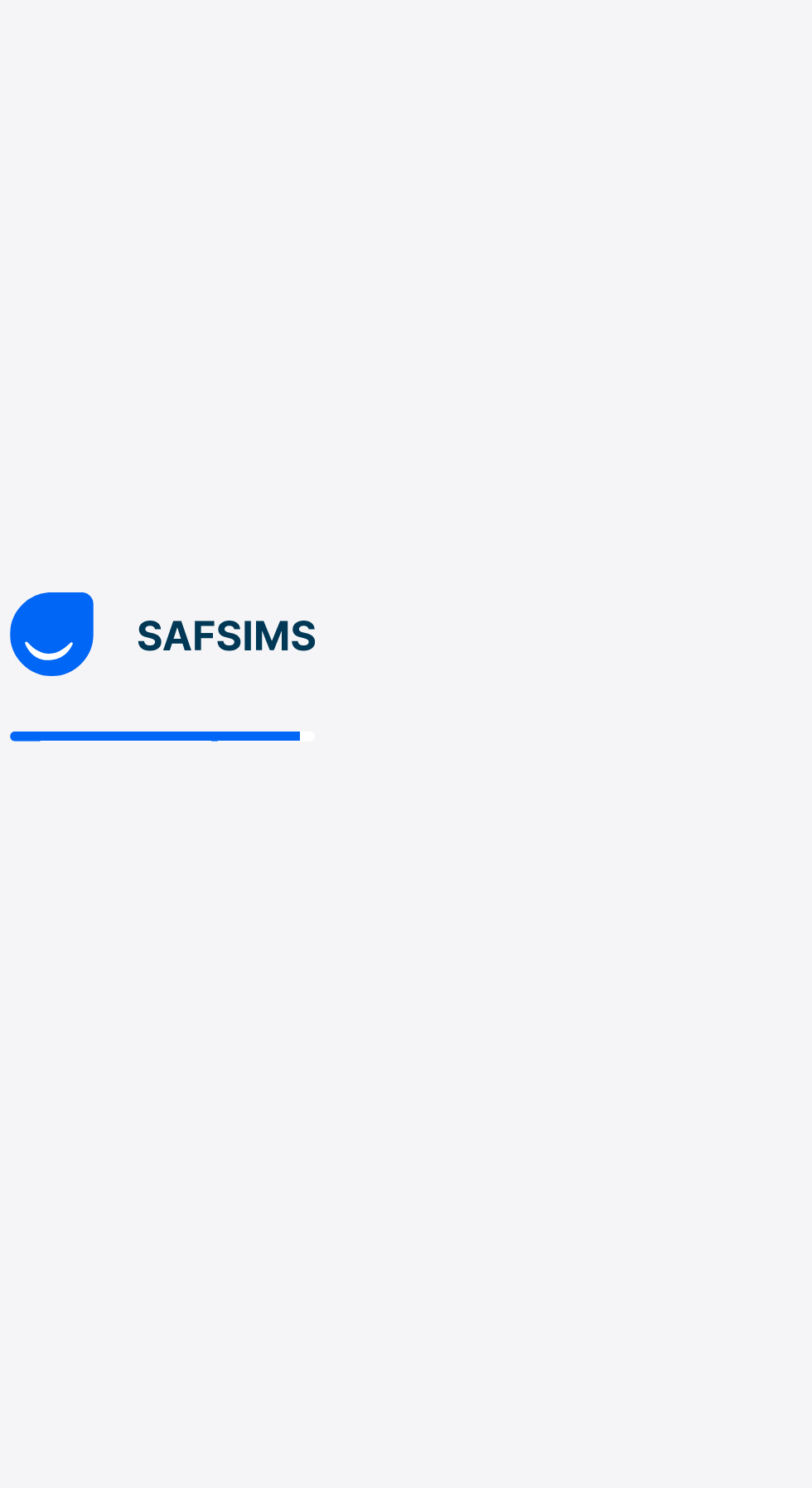
click at [360, 749] on img at bounding box center [406, 728] width 152 height 41
